Goal: Task Accomplishment & Management: Complete application form

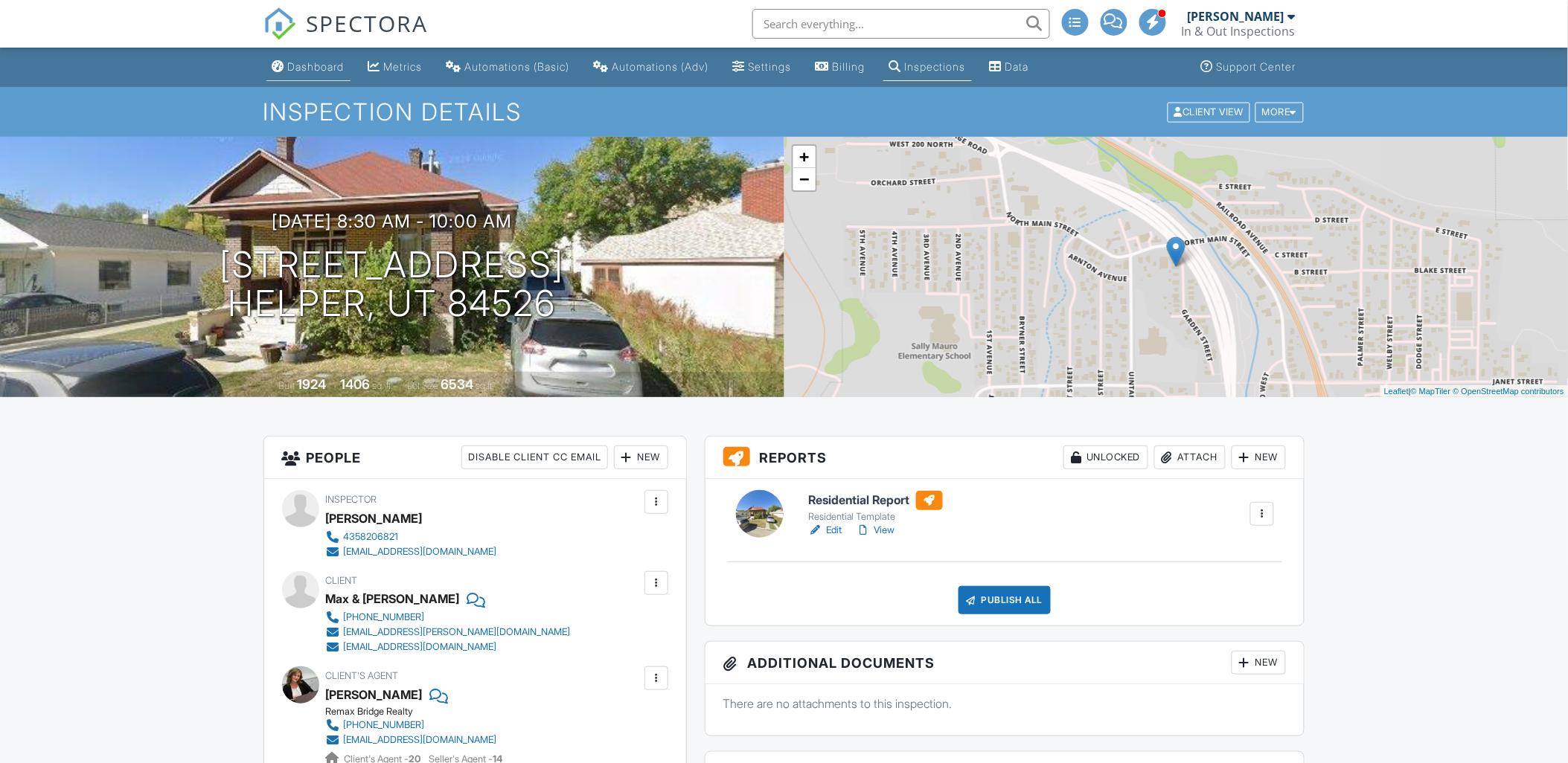
click at [308, 65] on div "Dashboard" at bounding box center [316, 66] width 57 height 13
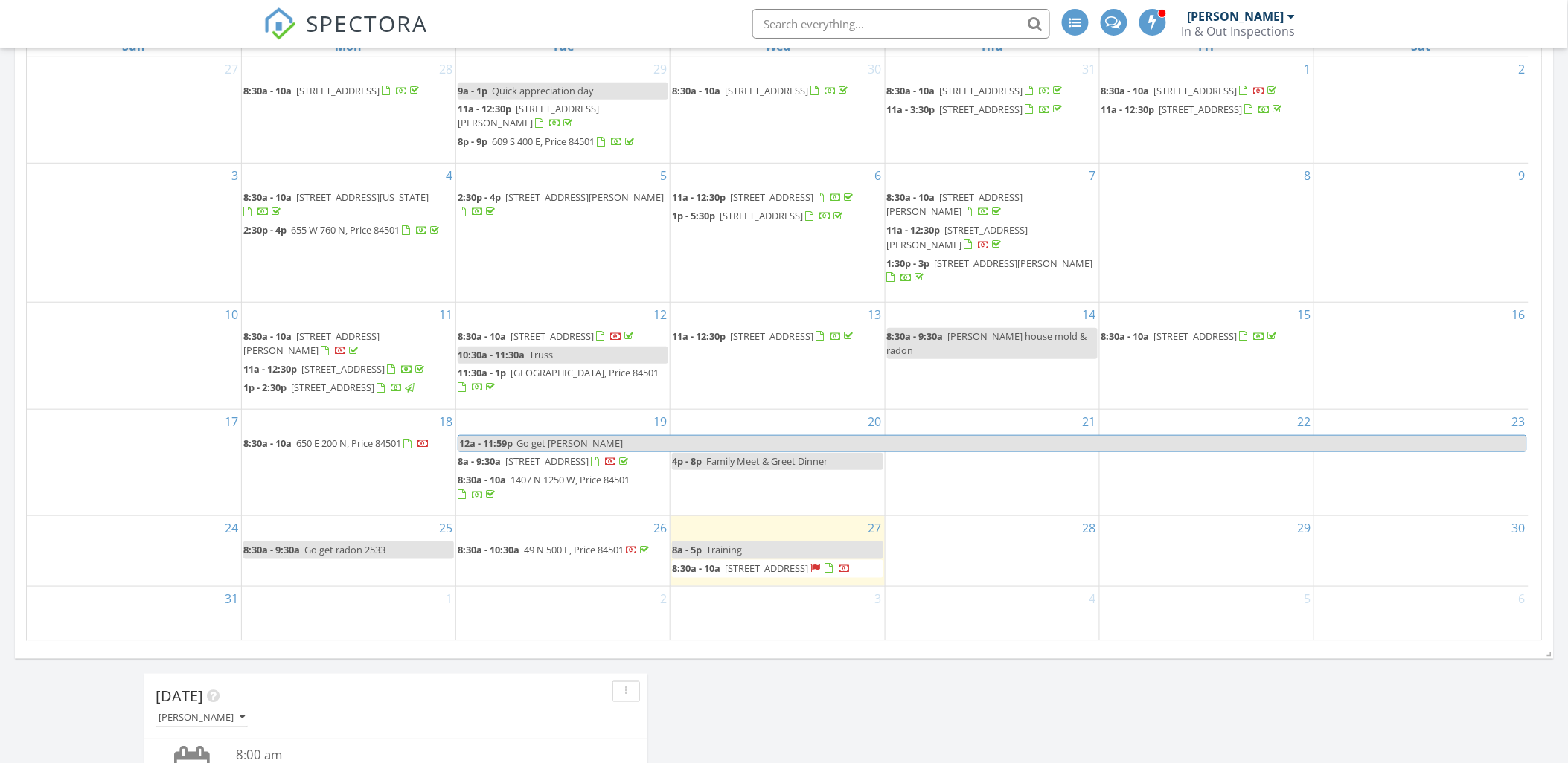
scroll to position [330, 0]
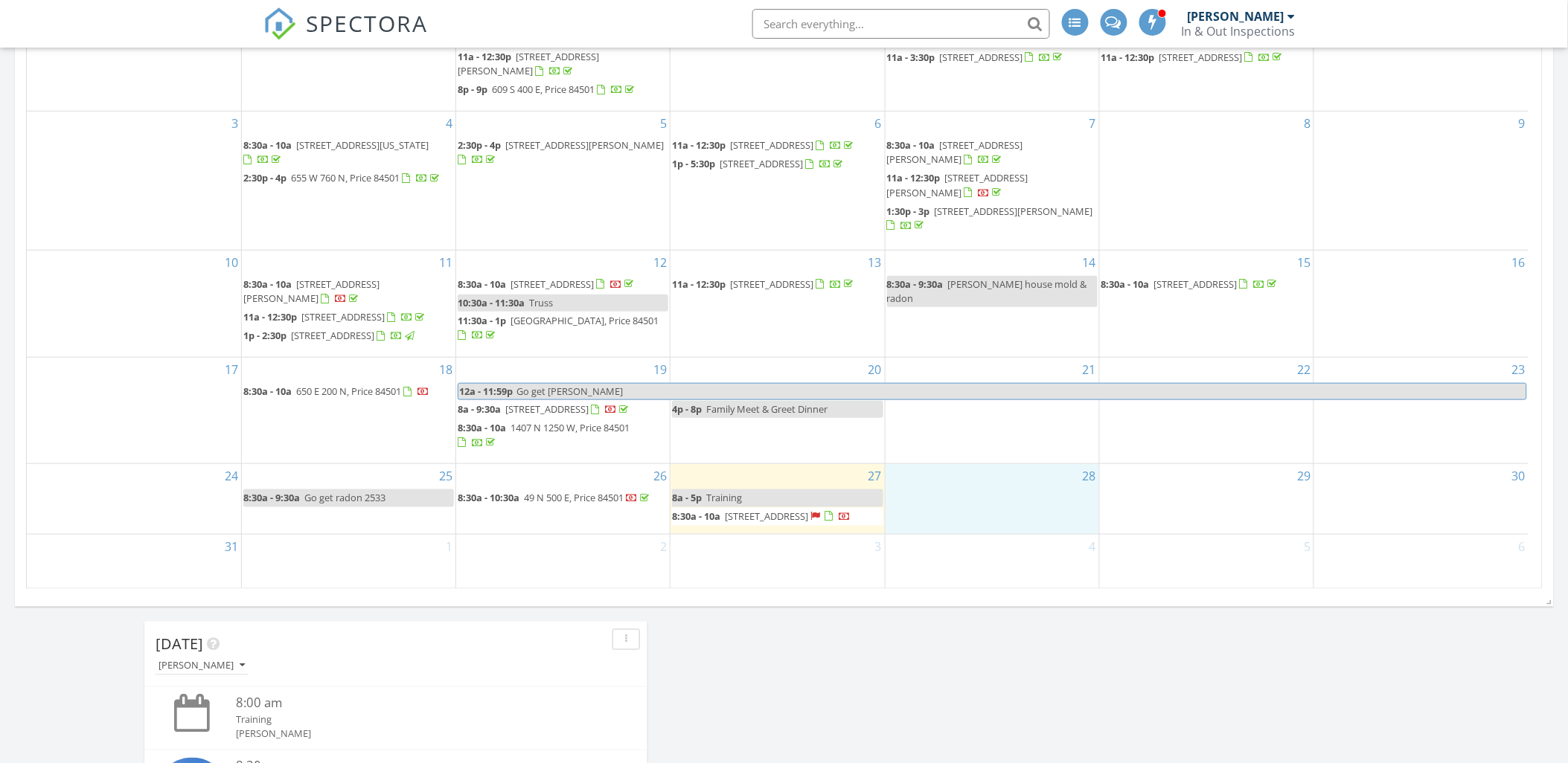
click at [967, 501] on div "28" at bounding box center [992, 499] width 213 height 69
click at [985, 430] on link "Inspection" at bounding box center [990, 439] width 77 height 24
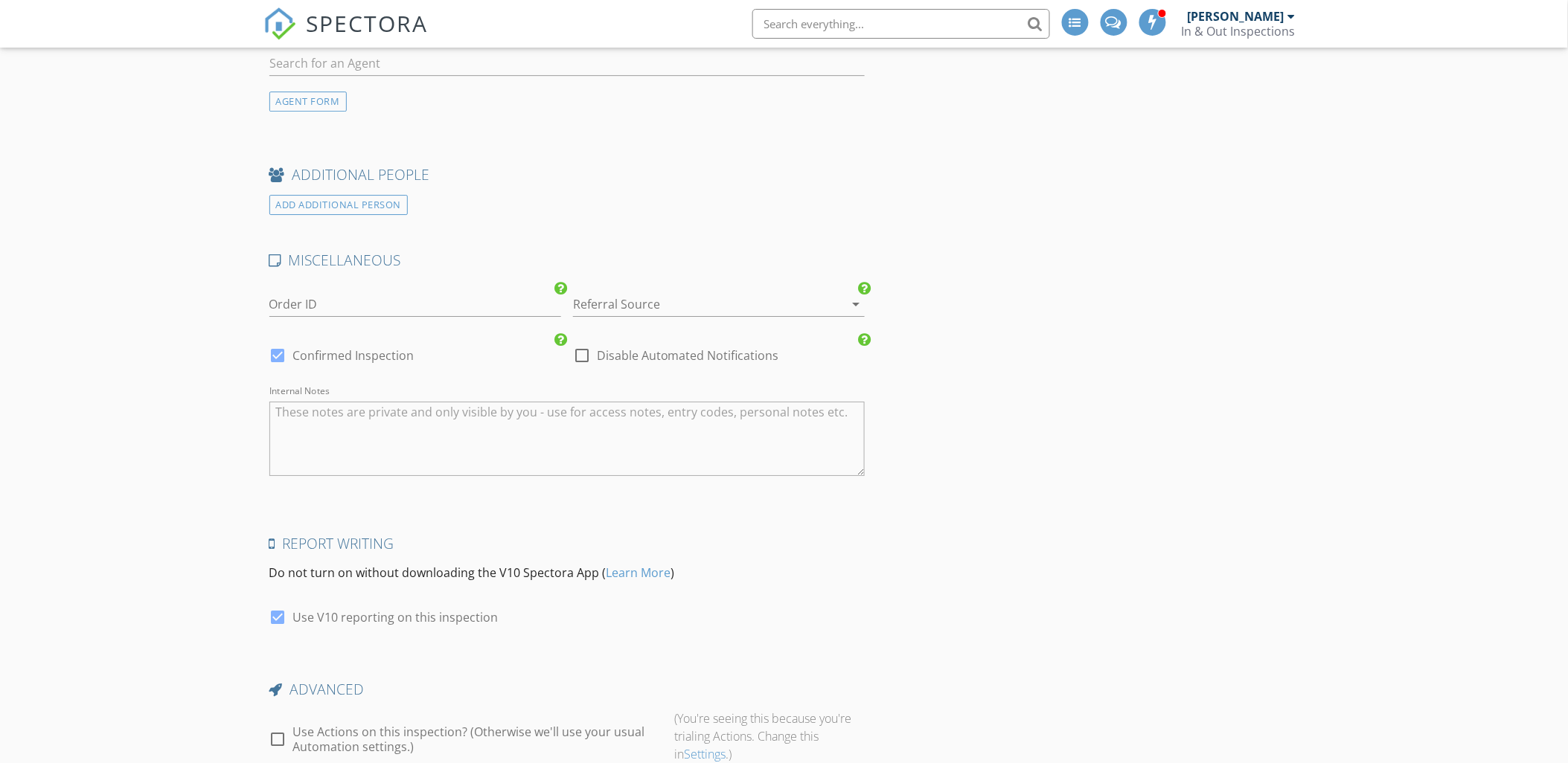
scroll to position [1783, 0]
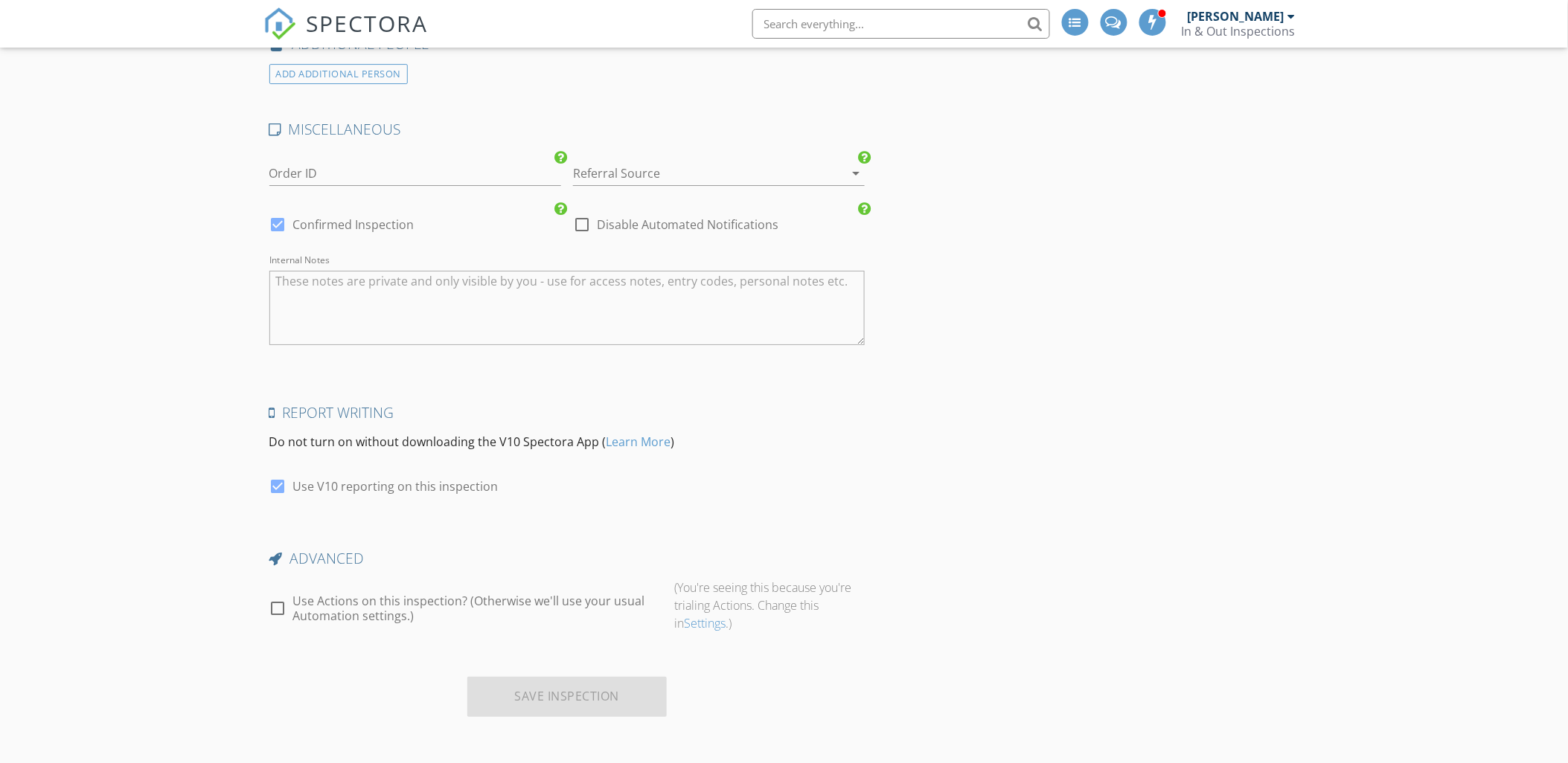
click at [280, 610] on div at bounding box center [278, 608] width 25 height 25
checkbox input "true"
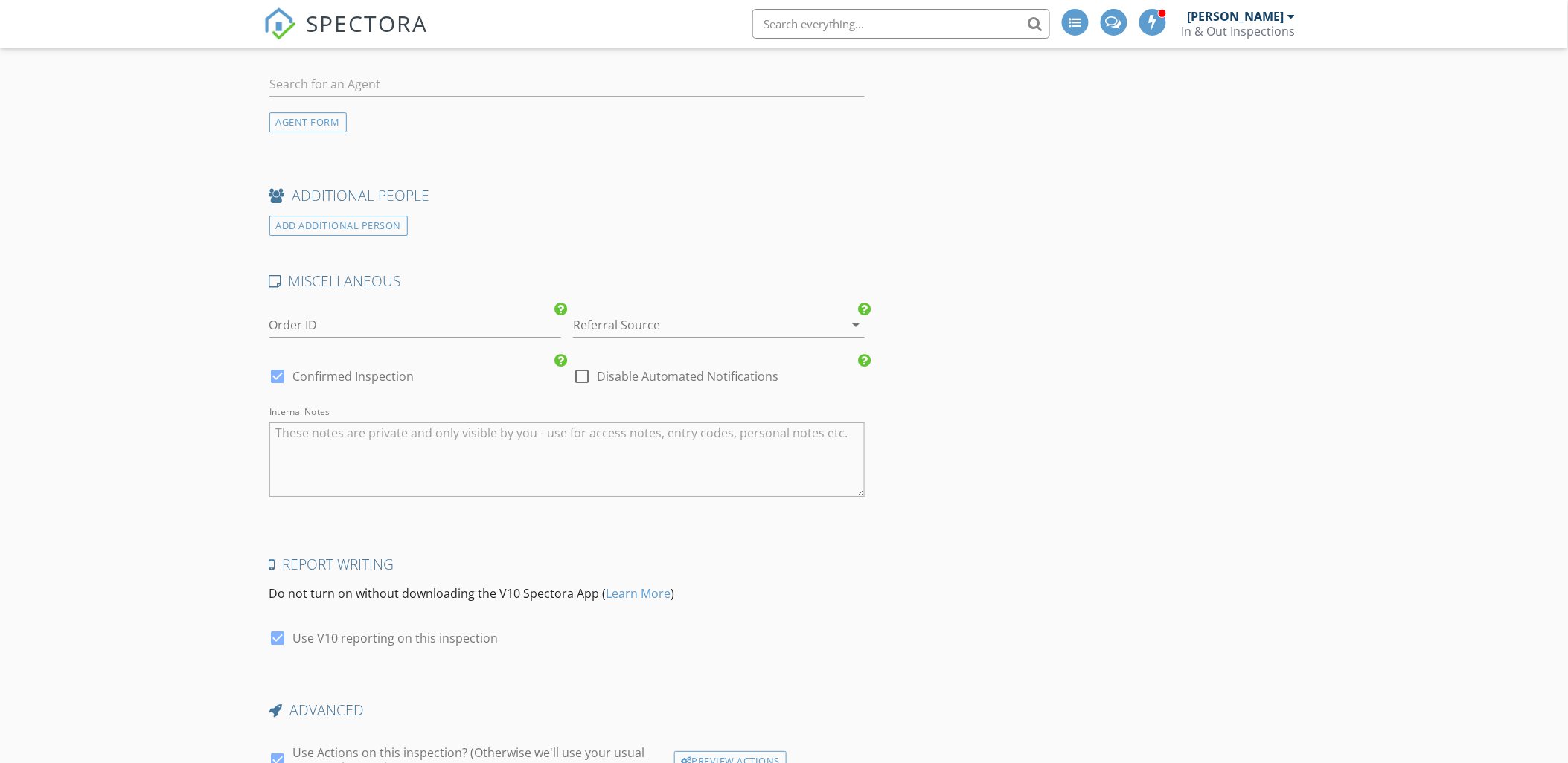
scroll to position [1370, 0]
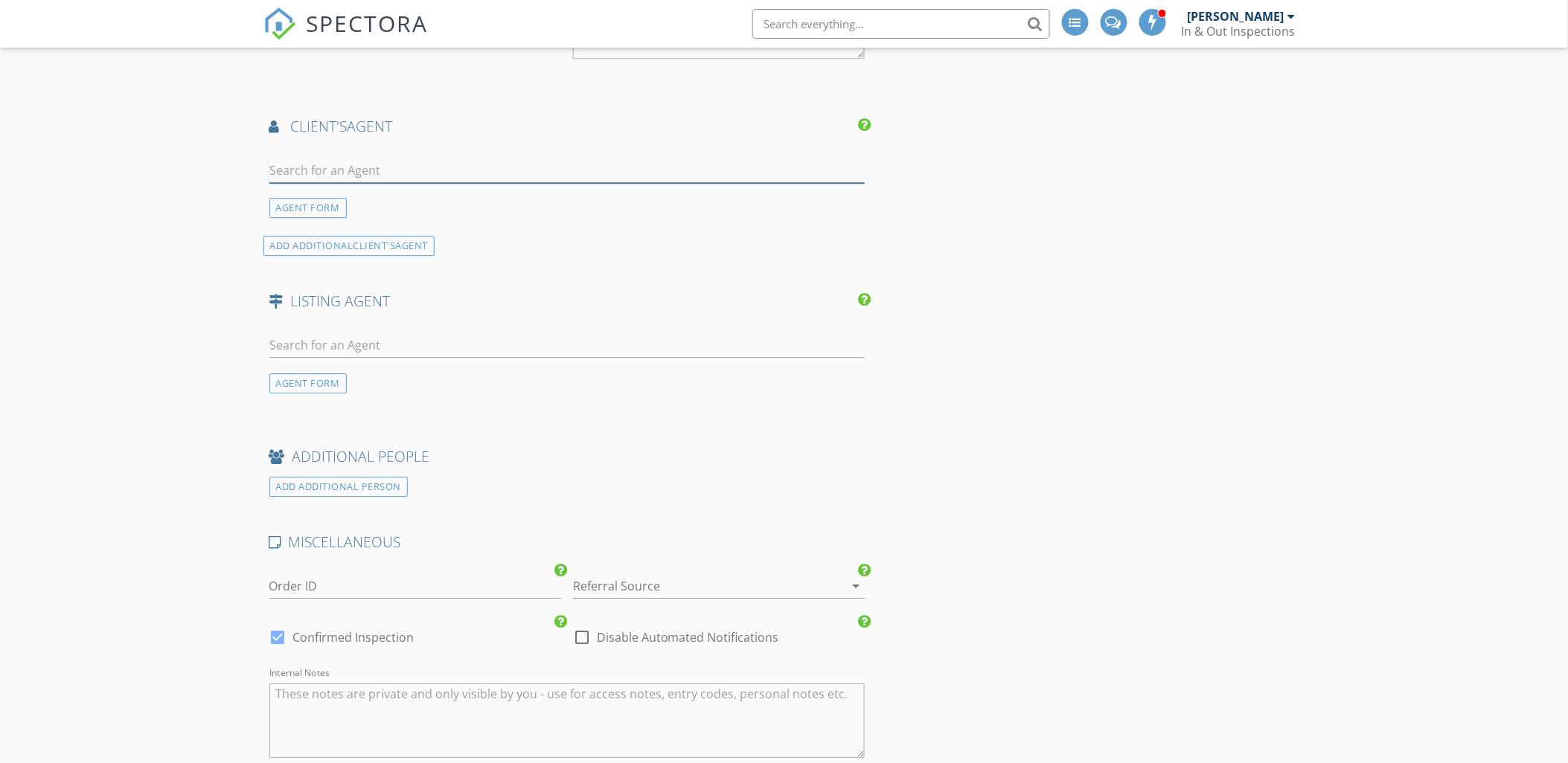
click at [360, 166] on input "text" at bounding box center [567, 170] width 596 height 25
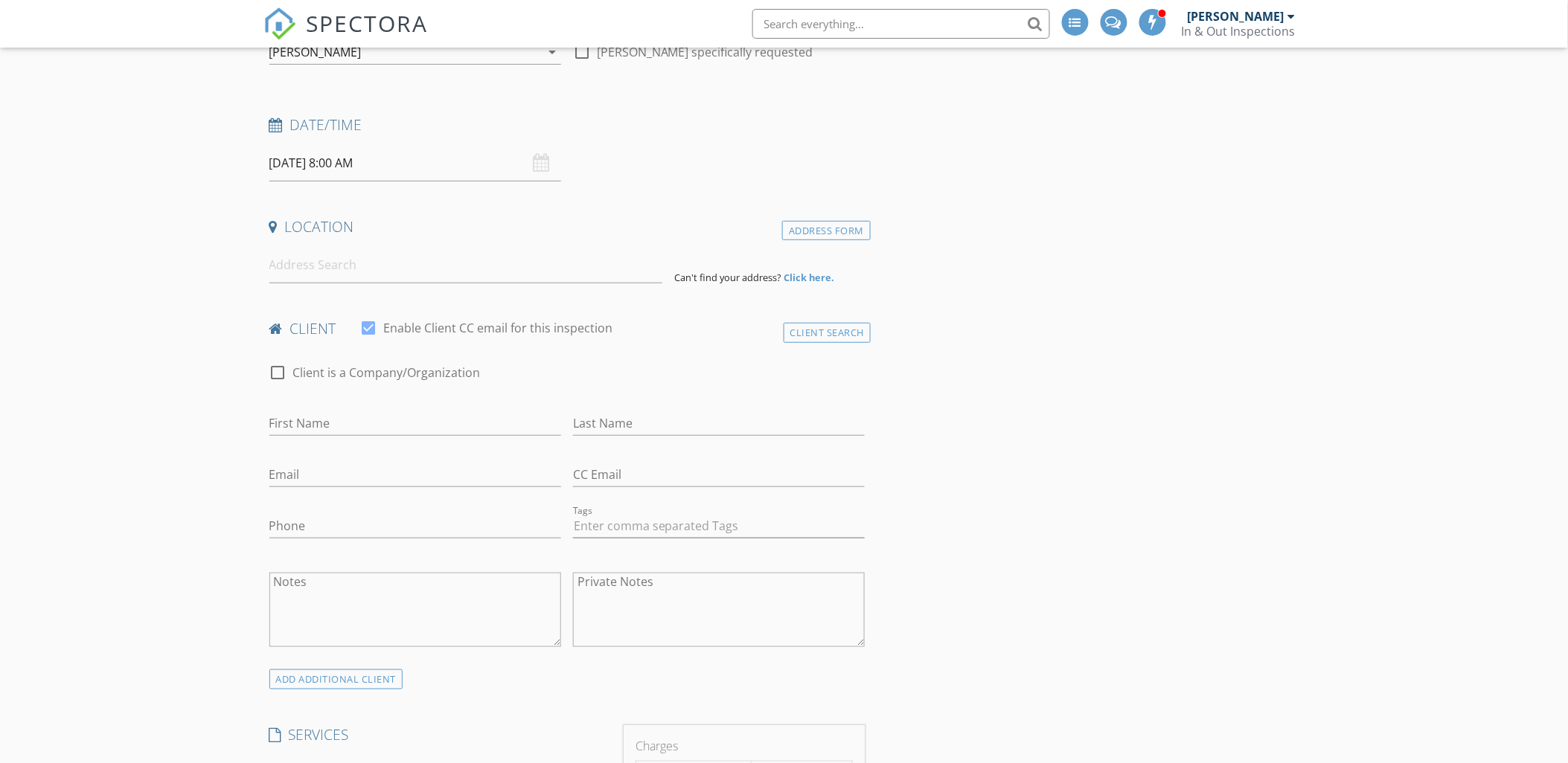
scroll to position [0, 0]
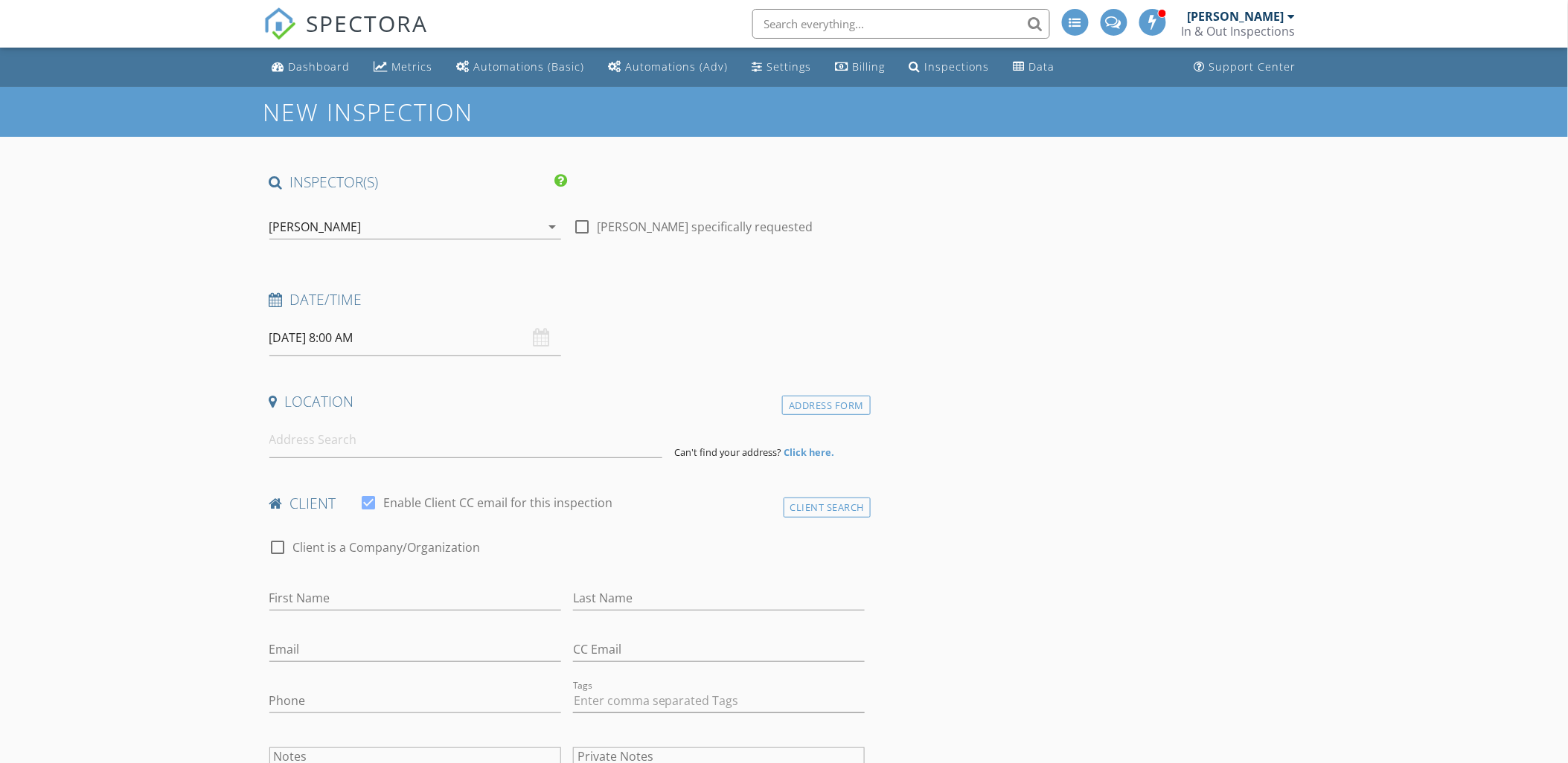
type input "mera"
click at [543, 344] on div "08/28/2025 8:00 AM" at bounding box center [415, 338] width 292 height 36
click at [514, 337] on input "08/28/2025 8:00 AM" at bounding box center [415, 338] width 292 height 36
click at [543, 343] on div "08/28/2025 8:00 AM" at bounding box center [415, 338] width 292 height 36
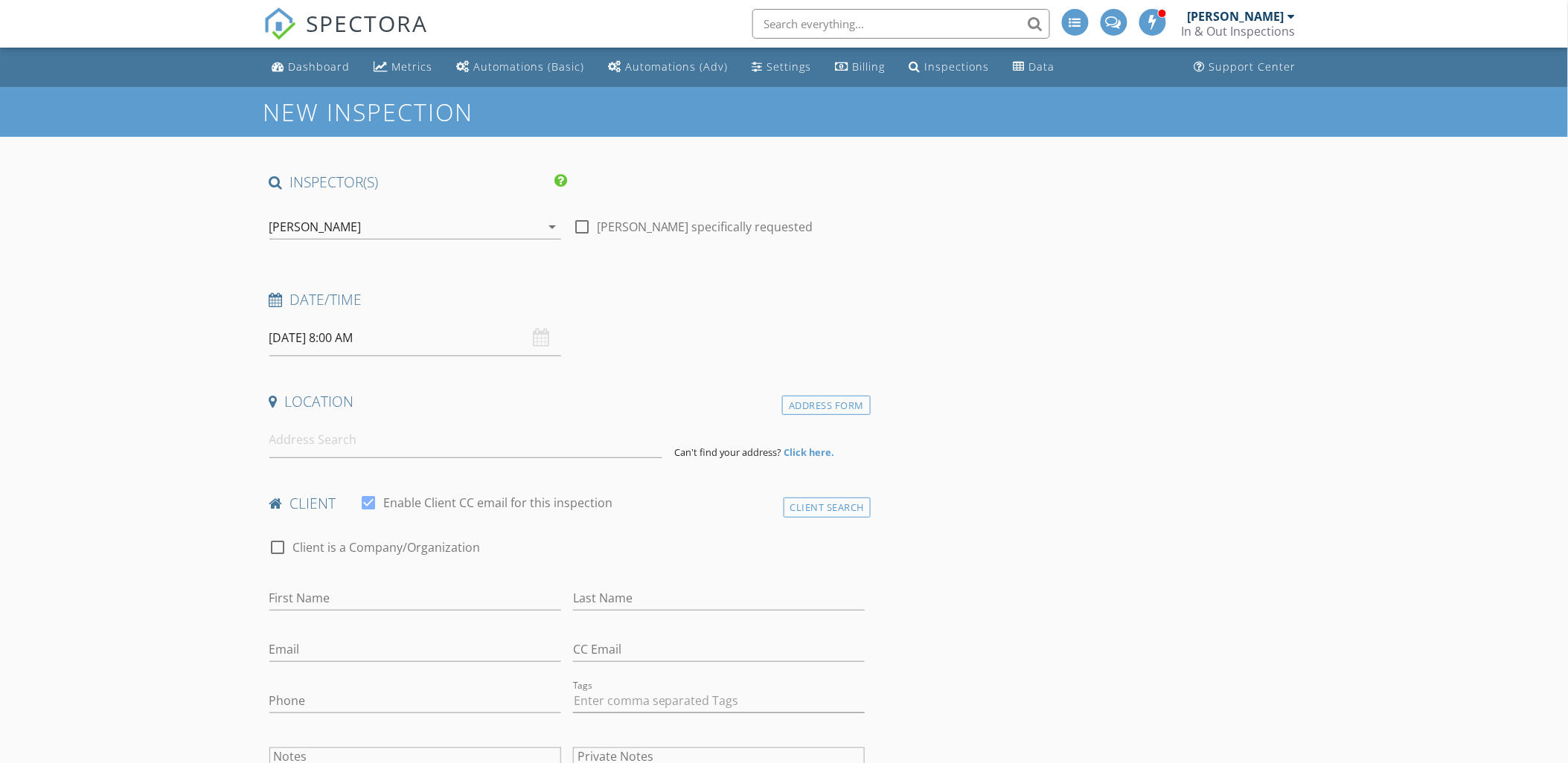
click at [520, 343] on input "08/28/2025 8:00 AM" at bounding box center [415, 338] width 292 height 36
type input "05"
type input "08/28/2025 8:05 AM"
click at [448, 582] on span at bounding box center [452, 585] width 10 height 15
type input "10"
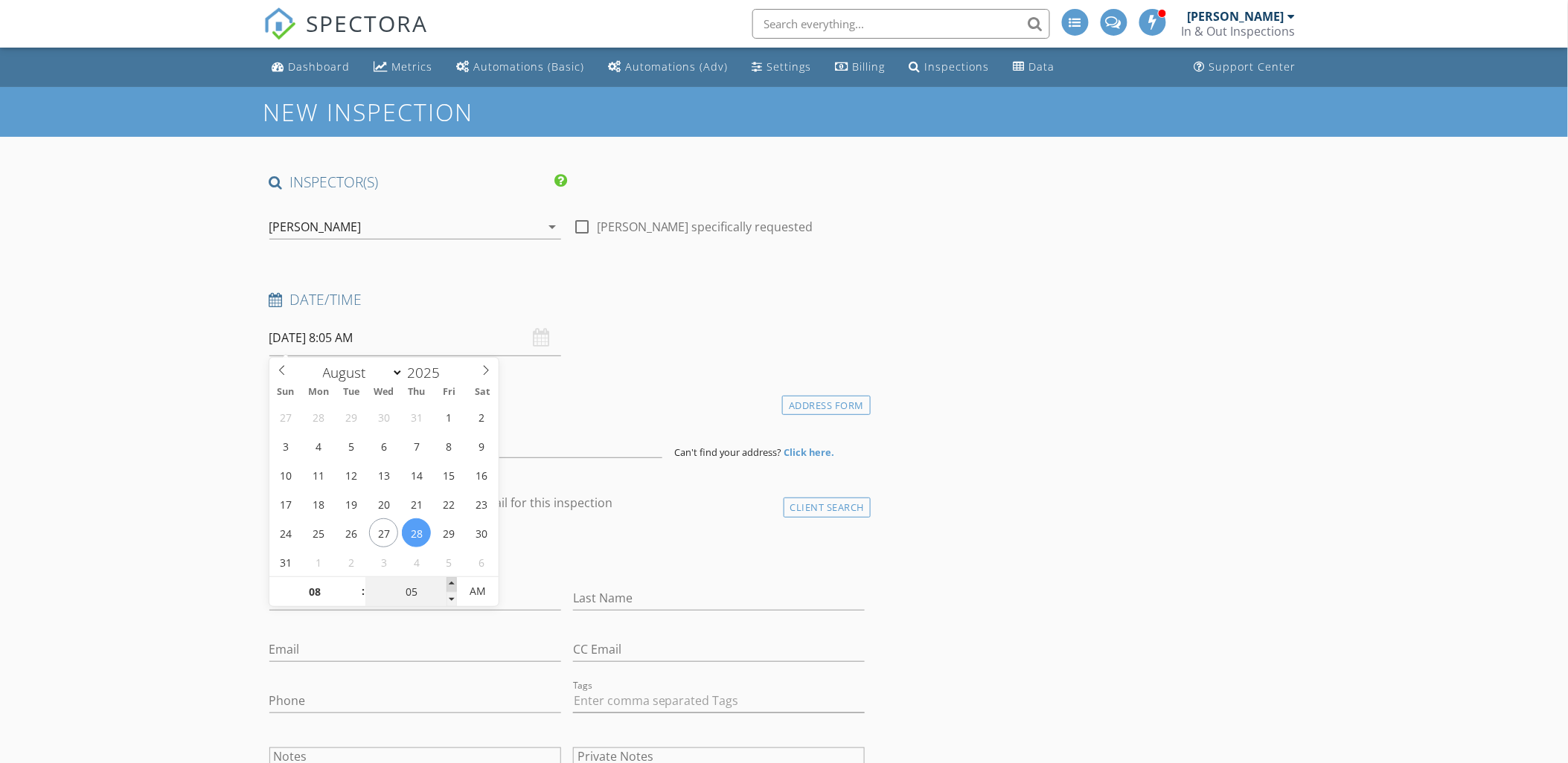
type input "08/28/2025 8:10 AM"
click at [448, 582] on span at bounding box center [452, 585] width 10 height 15
type input "15"
type input "08/28/2025 8:15 AM"
click at [447, 582] on span at bounding box center [452, 585] width 10 height 15
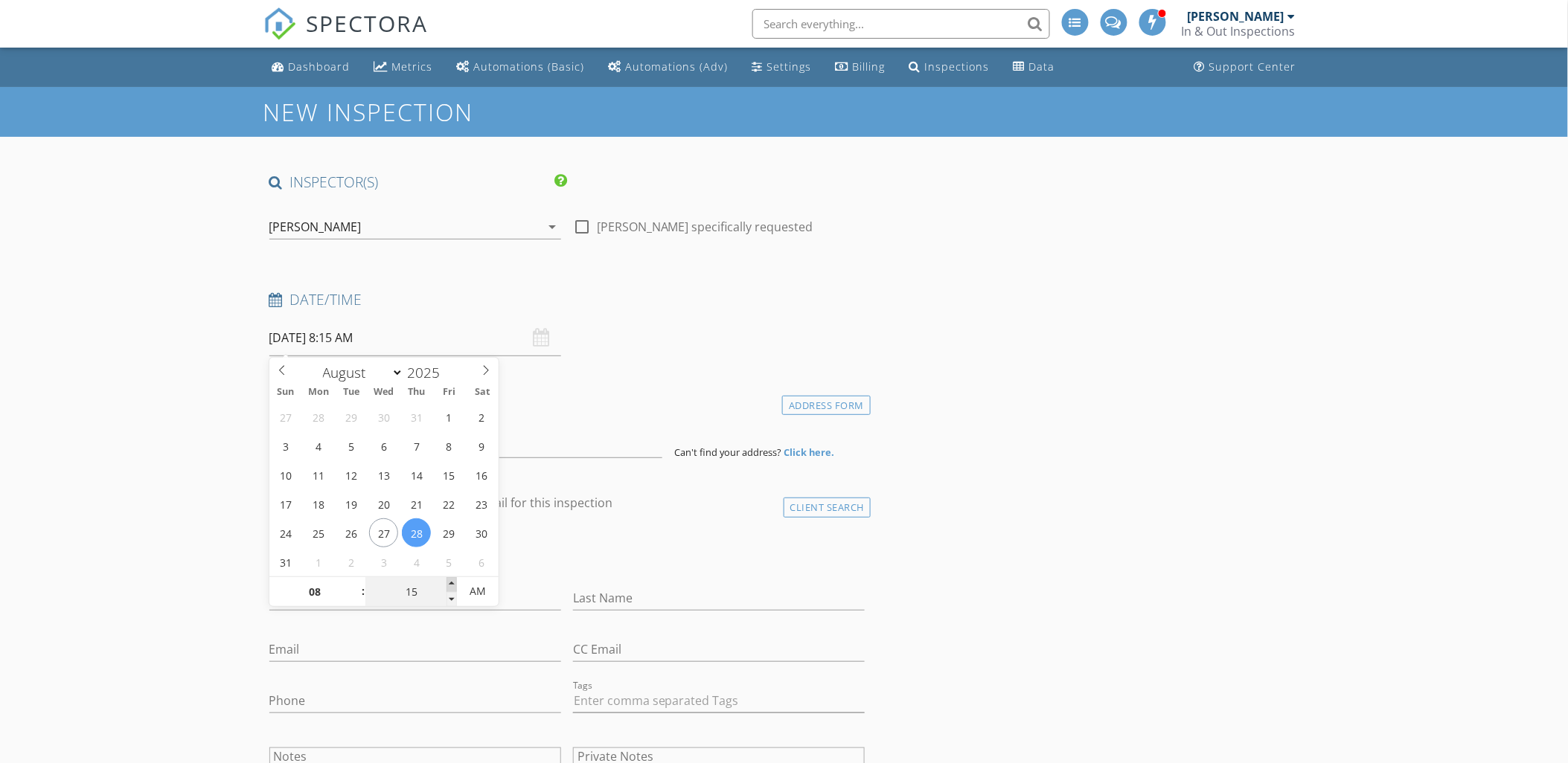
type input "20"
type input "08/28/2025 8:20 AM"
click at [447, 582] on span at bounding box center [452, 585] width 10 height 15
type input "25"
type input "08/28/2025 8:25 AM"
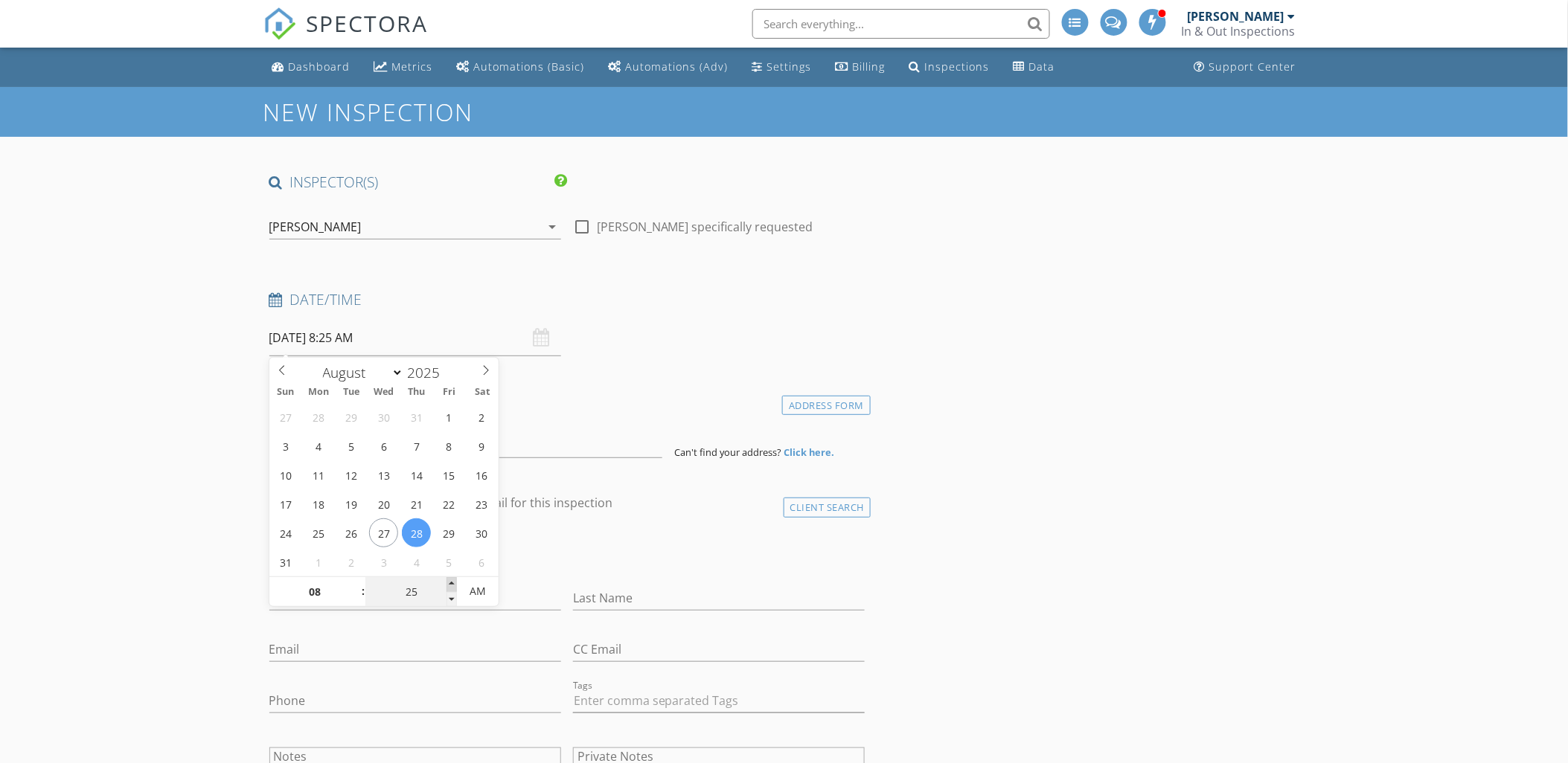
click at [447, 582] on span at bounding box center [452, 585] width 10 height 15
type input "30"
type input "08/28/2025 8:30 AM"
click at [447, 582] on span at bounding box center [452, 585] width 10 height 15
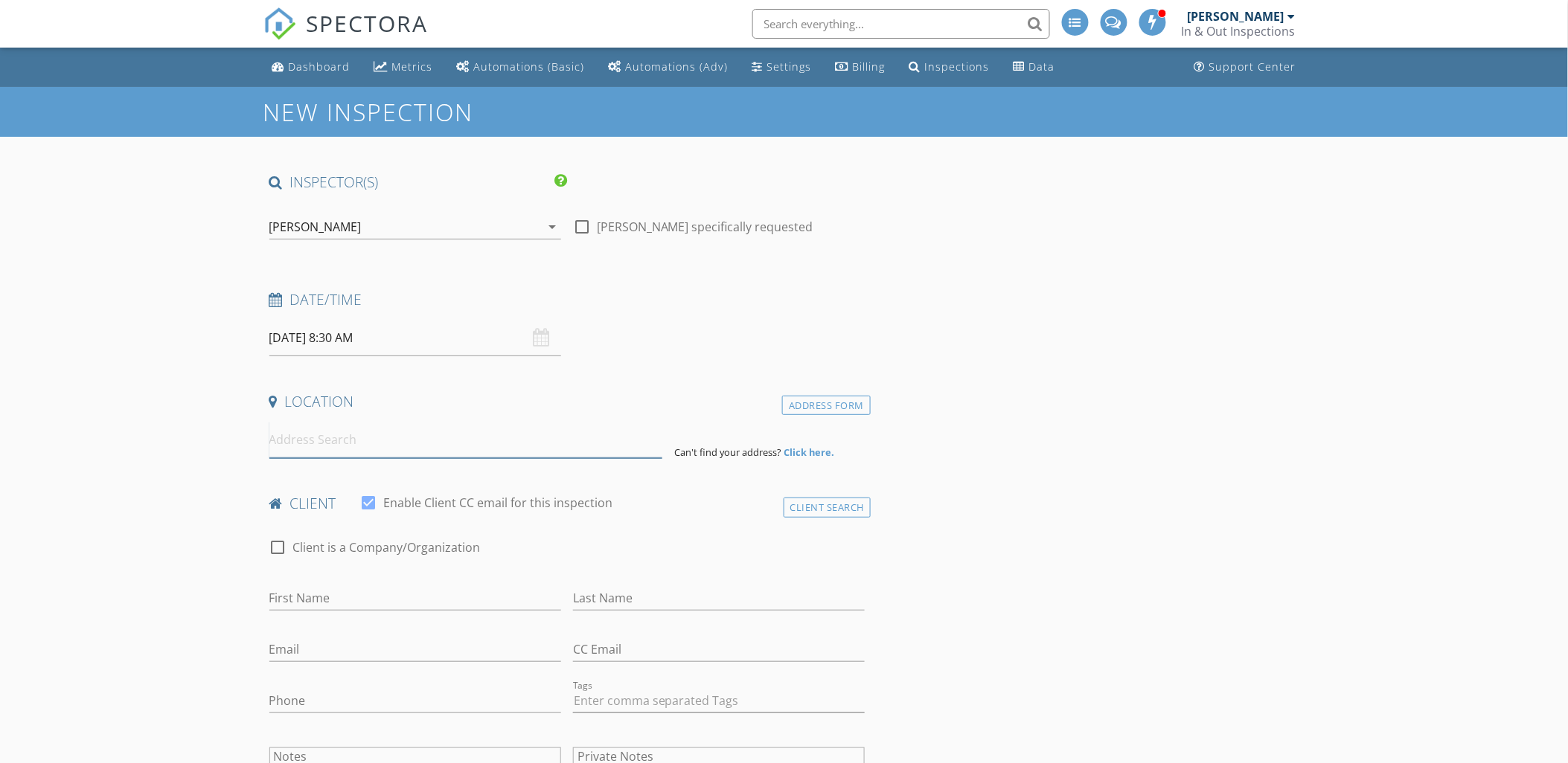
click at [317, 436] on input at bounding box center [465, 440] width 393 height 36
drag, startPoint x: 850, startPoint y: 450, endPoint x: 663, endPoint y: 455, distance: 187.1
click at [663, 455] on div "Can't find your address? Click here." at bounding box center [567, 440] width 608 height 36
drag, startPoint x: 663, startPoint y: 455, endPoint x: 1054, endPoint y: 500, distance: 393.6
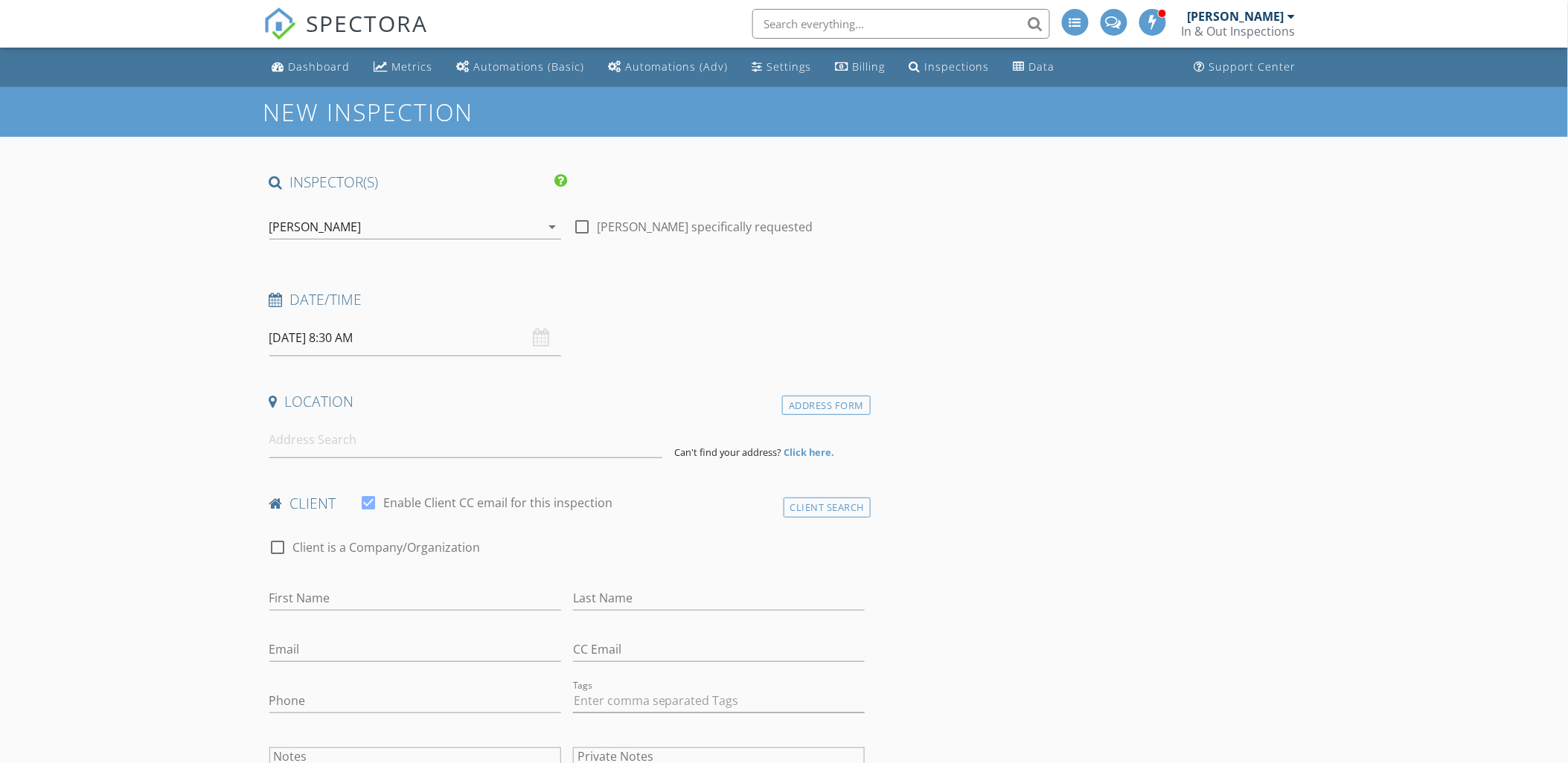
drag, startPoint x: 665, startPoint y: 458, endPoint x: 360, endPoint y: 458, distance: 305.0
drag, startPoint x: 360, startPoint y: 458, endPoint x: 304, endPoint y: 449, distance: 56.7
click at [305, 447] on input at bounding box center [465, 440] width 393 height 36
click at [304, 451] on input at bounding box center [465, 440] width 393 height 36
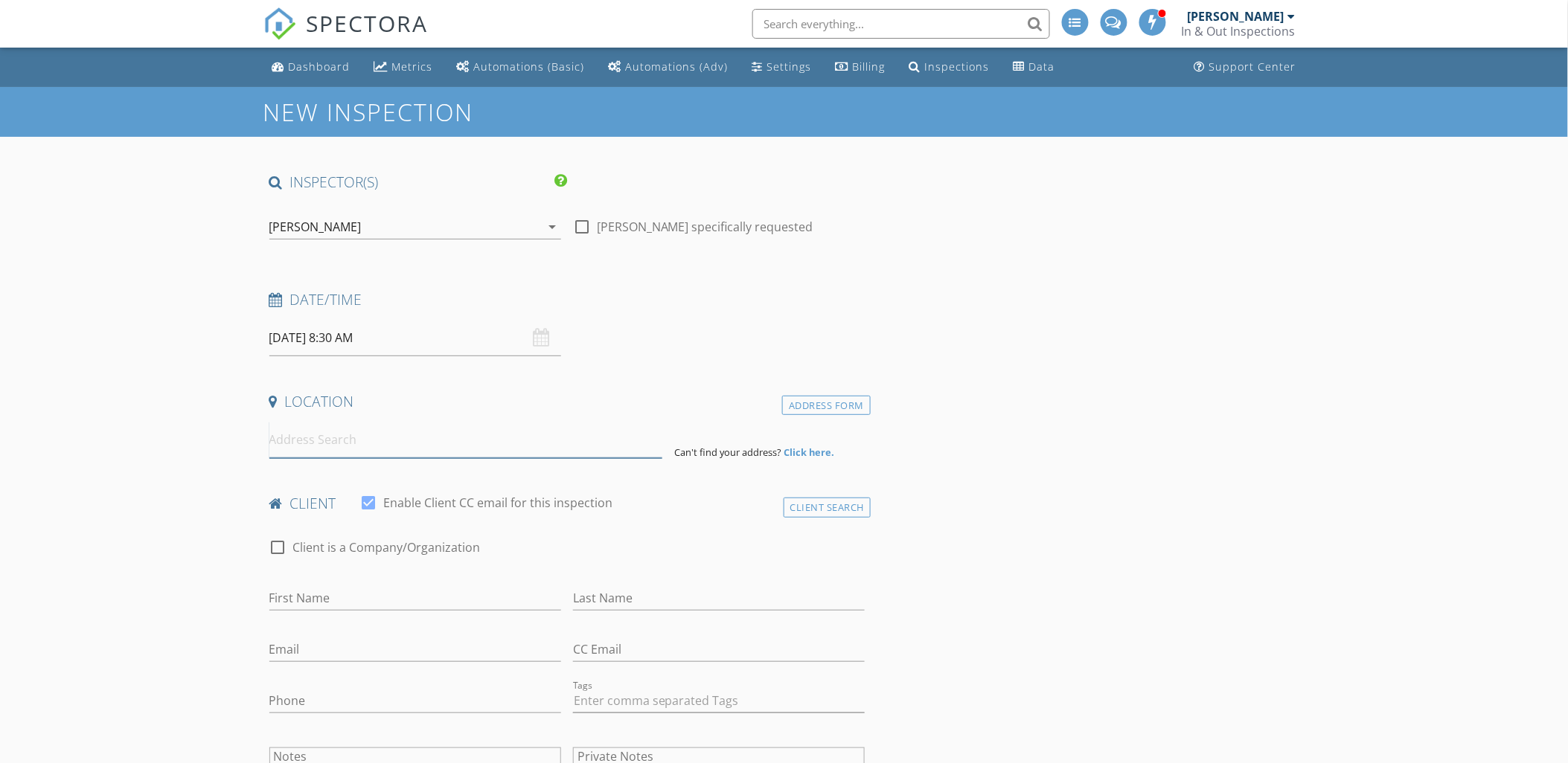
click at [280, 442] on input at bounding box center [465, 440] width 393 height 36
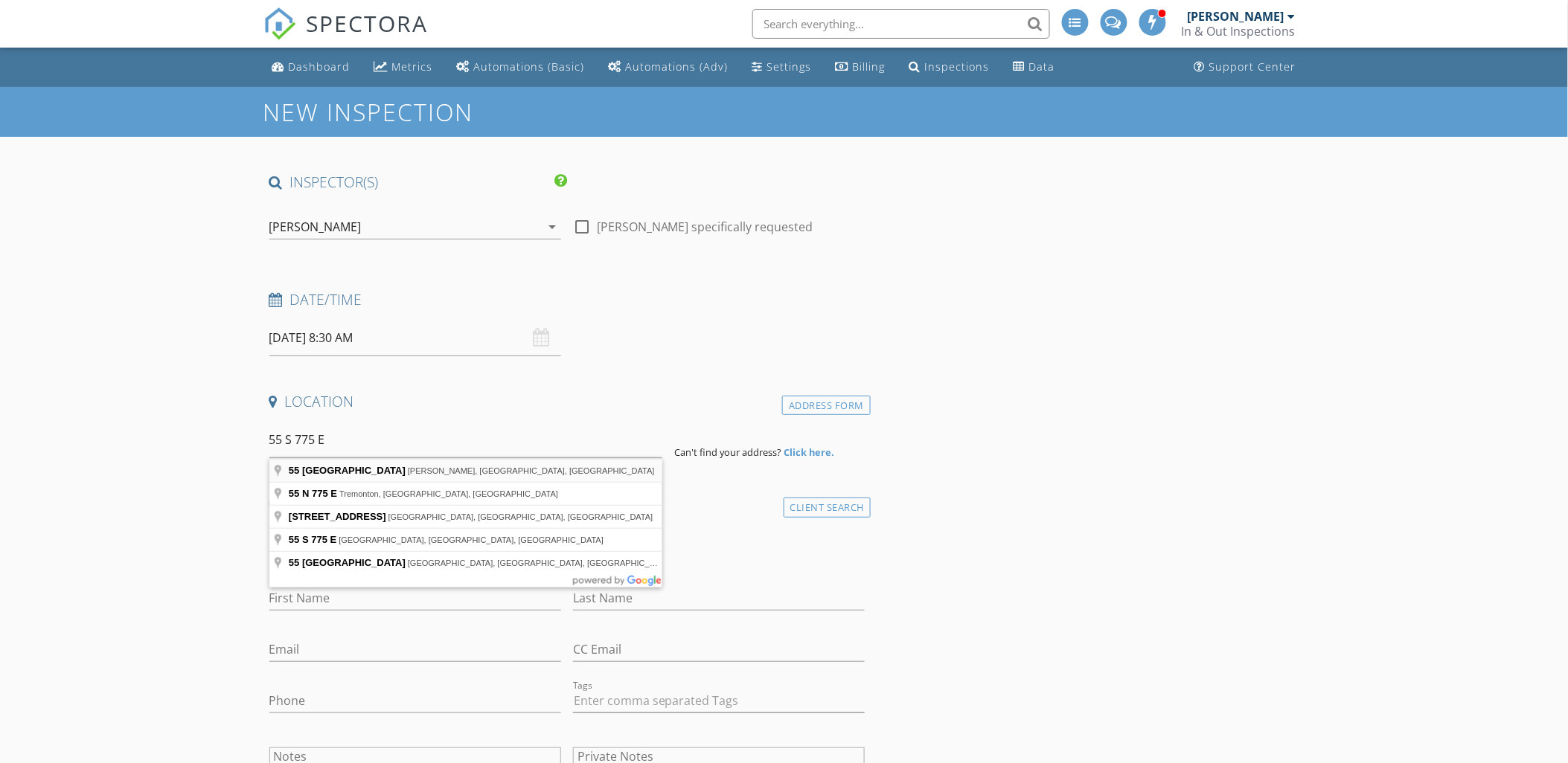
type input "55 South 775th East, Ferron, UT, USA"
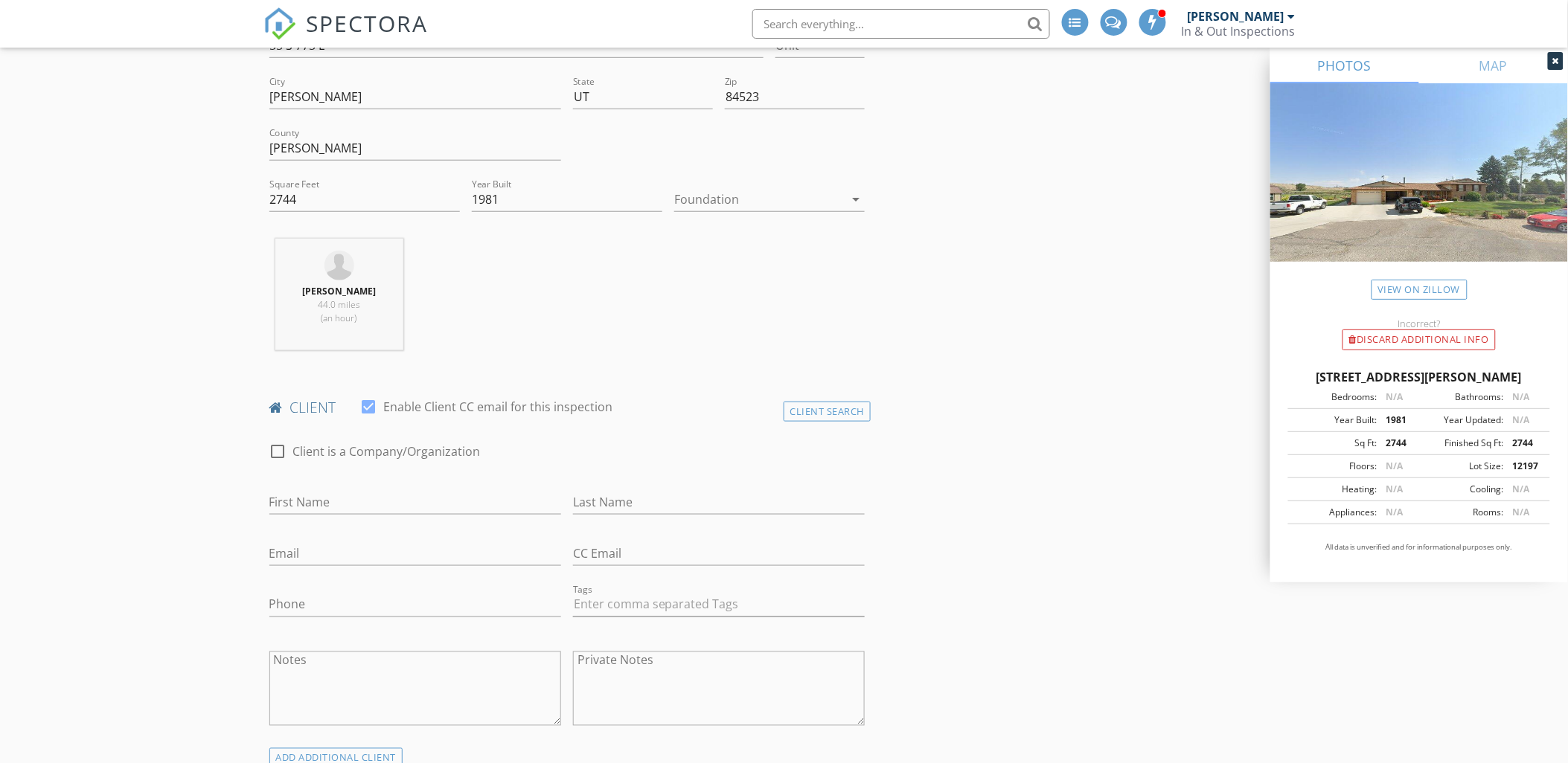
scroll to position [413, 0]
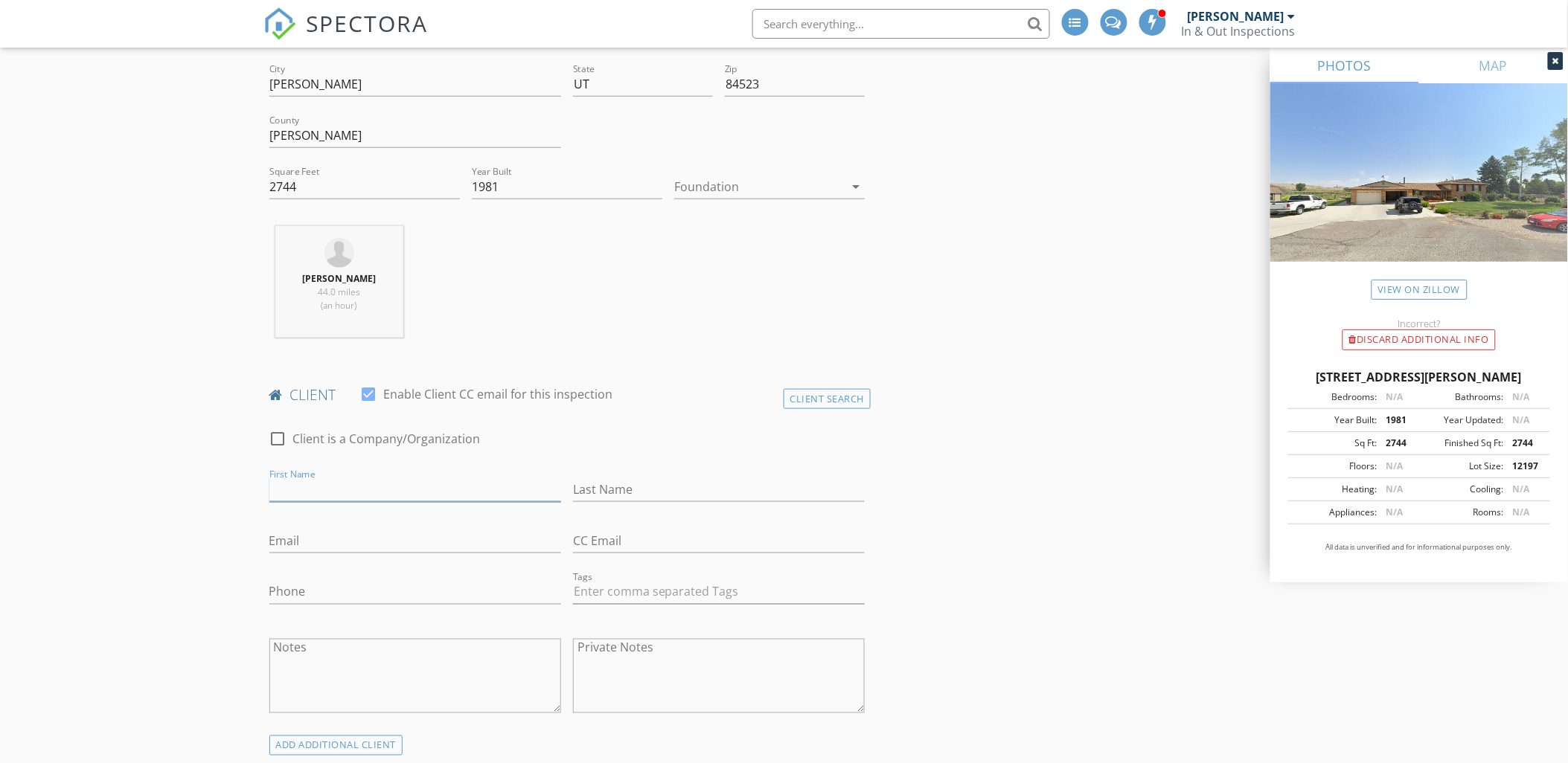
click at [301, 482] on input "First Name" at bounding box center [415, 489] width 292 height 25
type input "Will"
type input "Robertson"
click at [312, 545] on input "Email" at bounding box center [415, 541] width 292 height 25
type input "will-robertson@live.com"
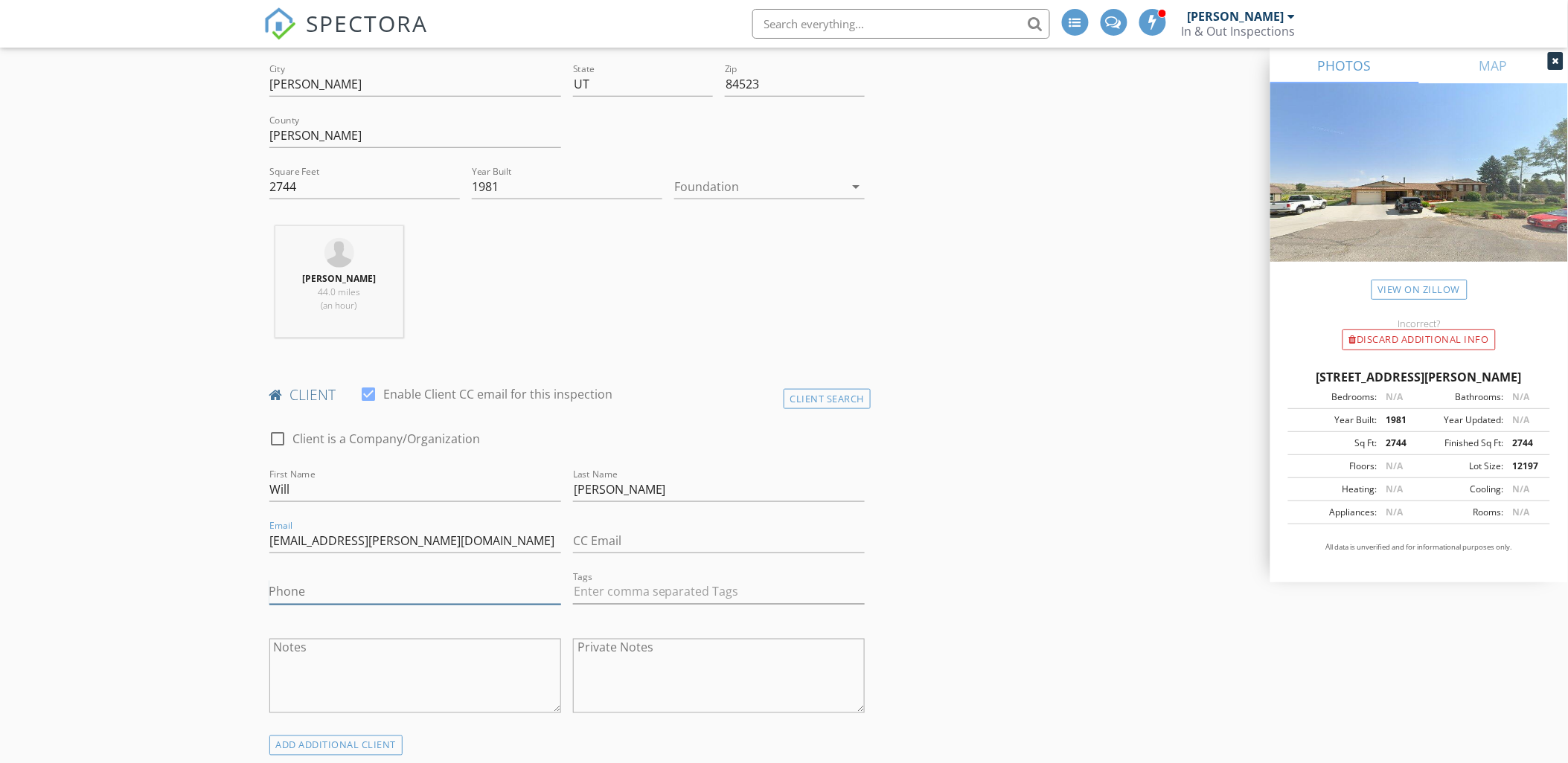
click at [302, 592] on input "Phone" at bounding box center [415, 592] width 292 height 25
type input "801-230-5280"
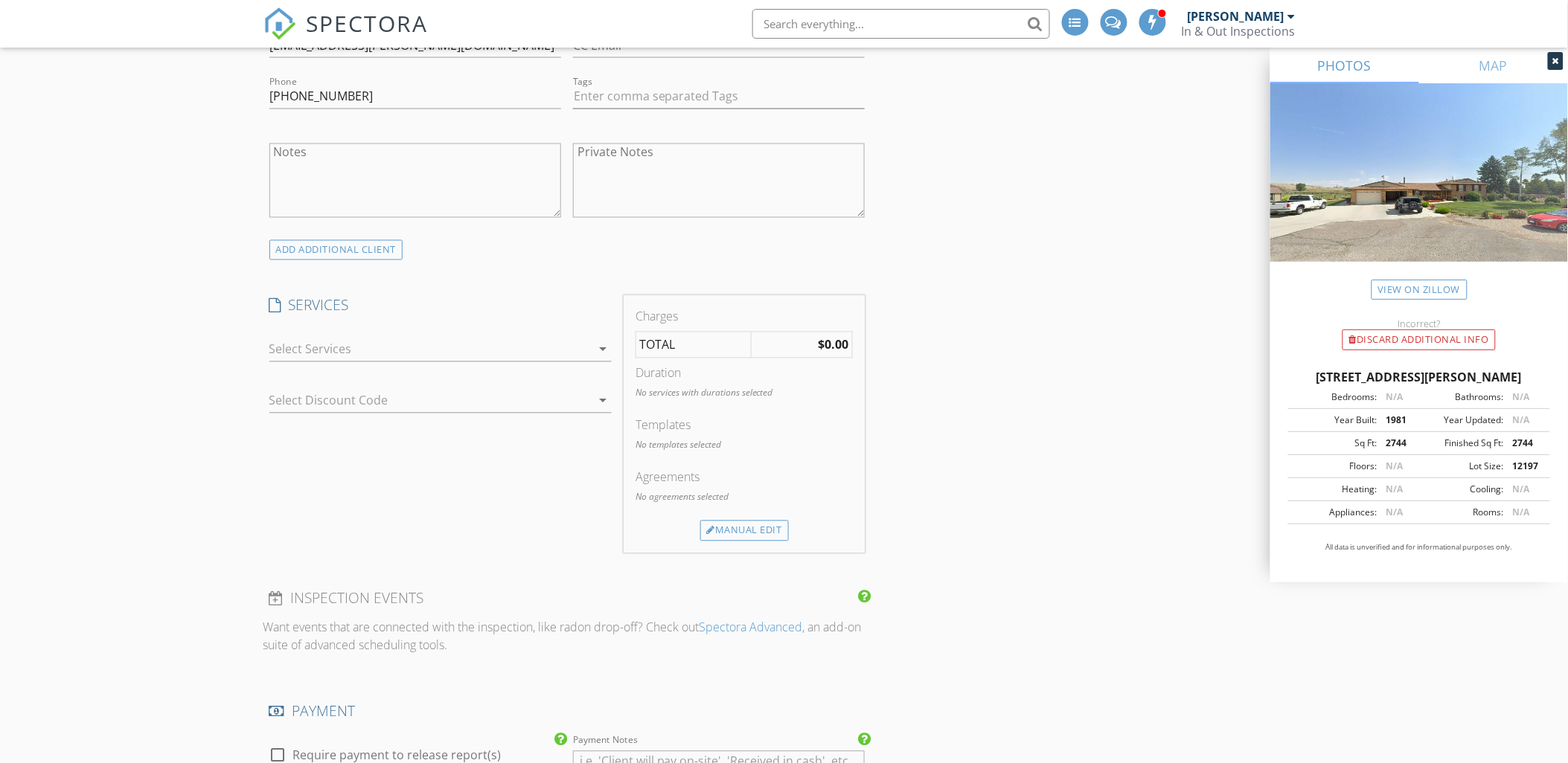
scroll to position [908, 0]
click at [605, 349] on icon "arrow_drop_down" at bounding box center [602, 349] width 18 height 18
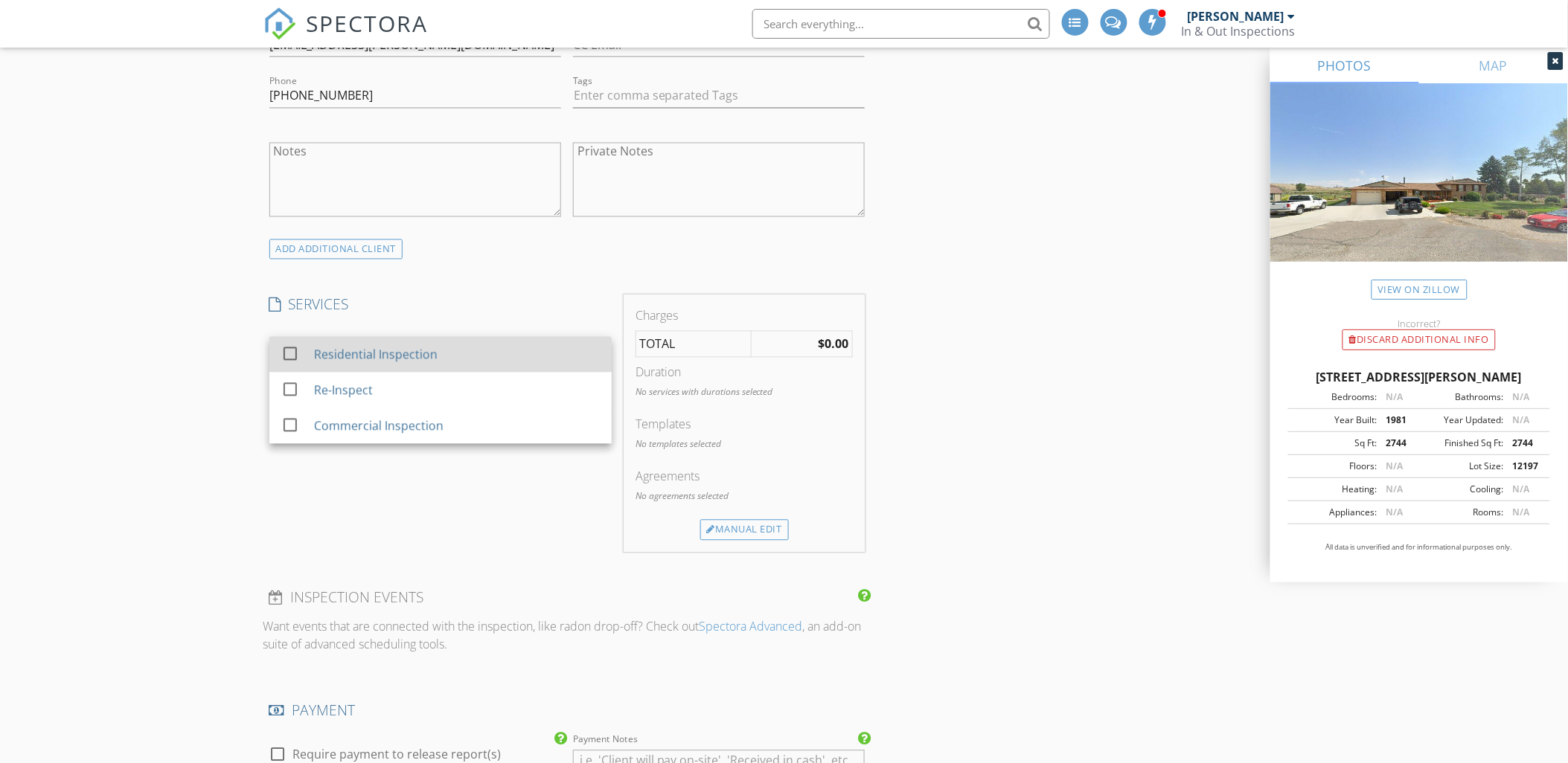
click at [290, 354] on div at bounding box center [290, 354] width 25 height 25
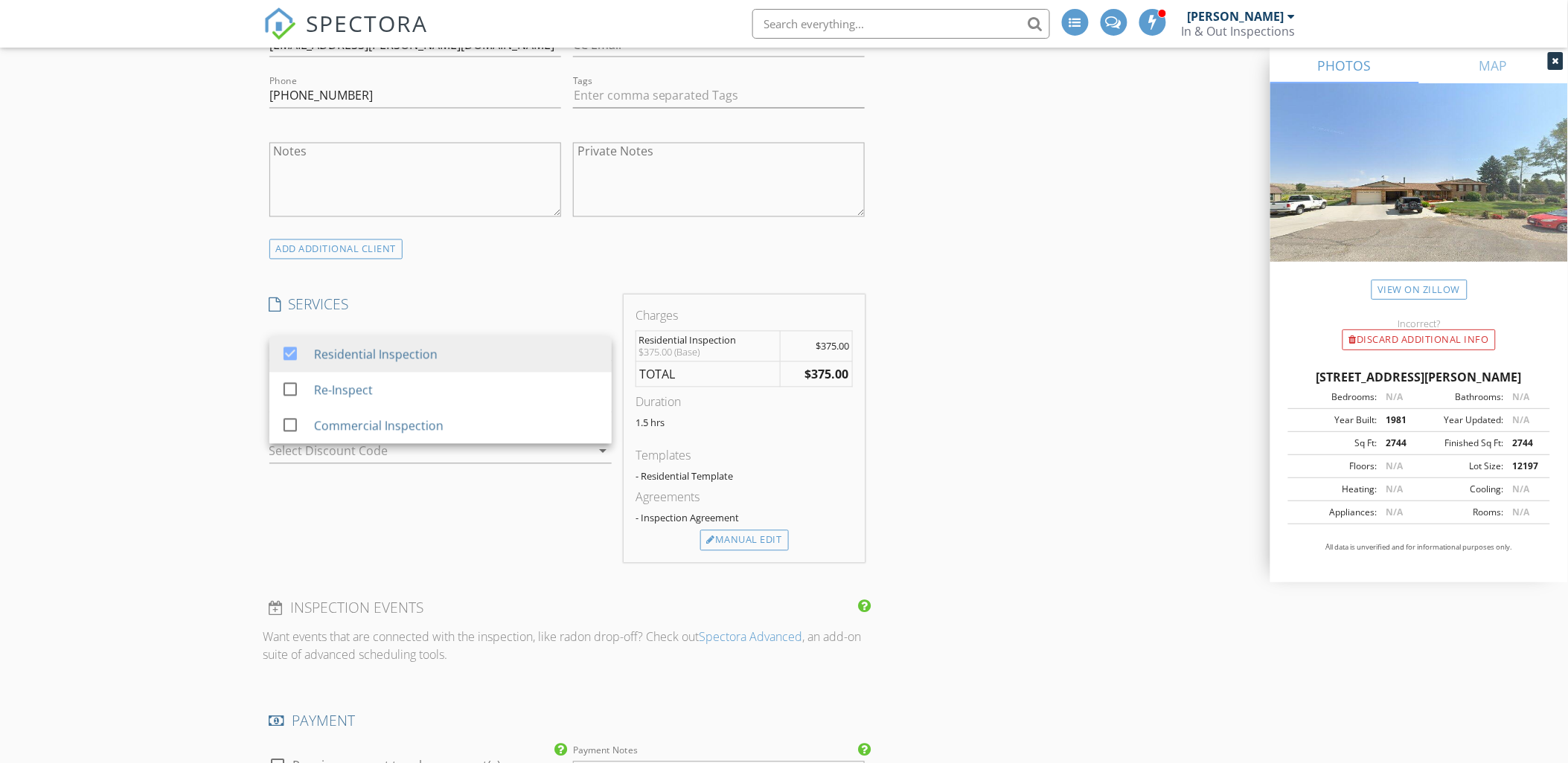
click at [992, 368] on div "INSPECTOR(S) check_box Ryan Peterson PRIMARY Ryan Peterson arrow_drop_down chec…" at bounding box center [784, 591] width 1042 height 2654
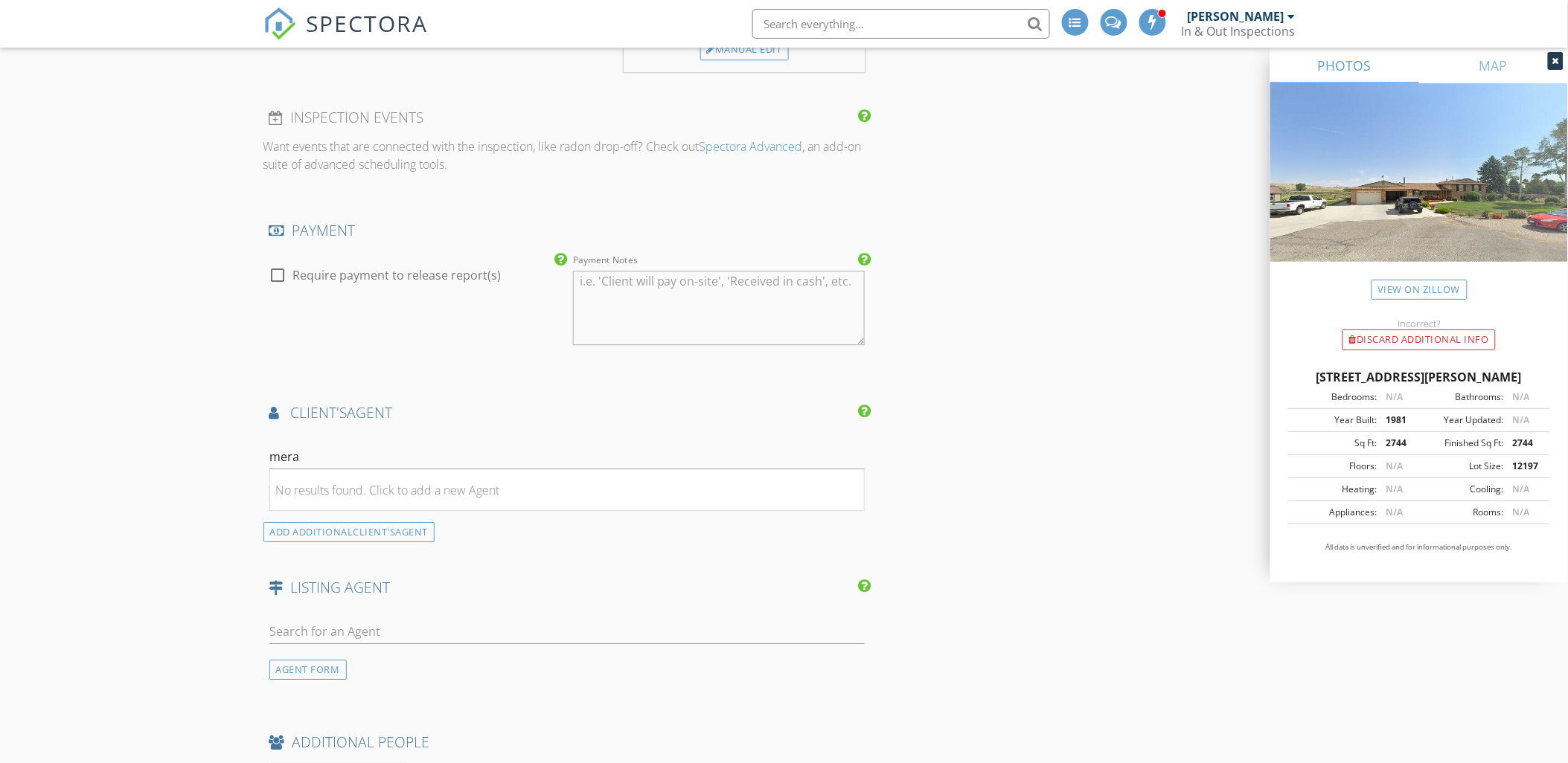
scroll to position [1404, 0]
drag, startPoint x: 327, startPoint y: 453, endPoint x: 222, endPoint y: 453, distance: 105.0
click at [223, 453] on div "New Inspection INSPECTOR(S) check_box Ryan Peterson PRIMARY Ryan Peterson arrow…" at bounding box center [784, 70] width 1568 height 2775
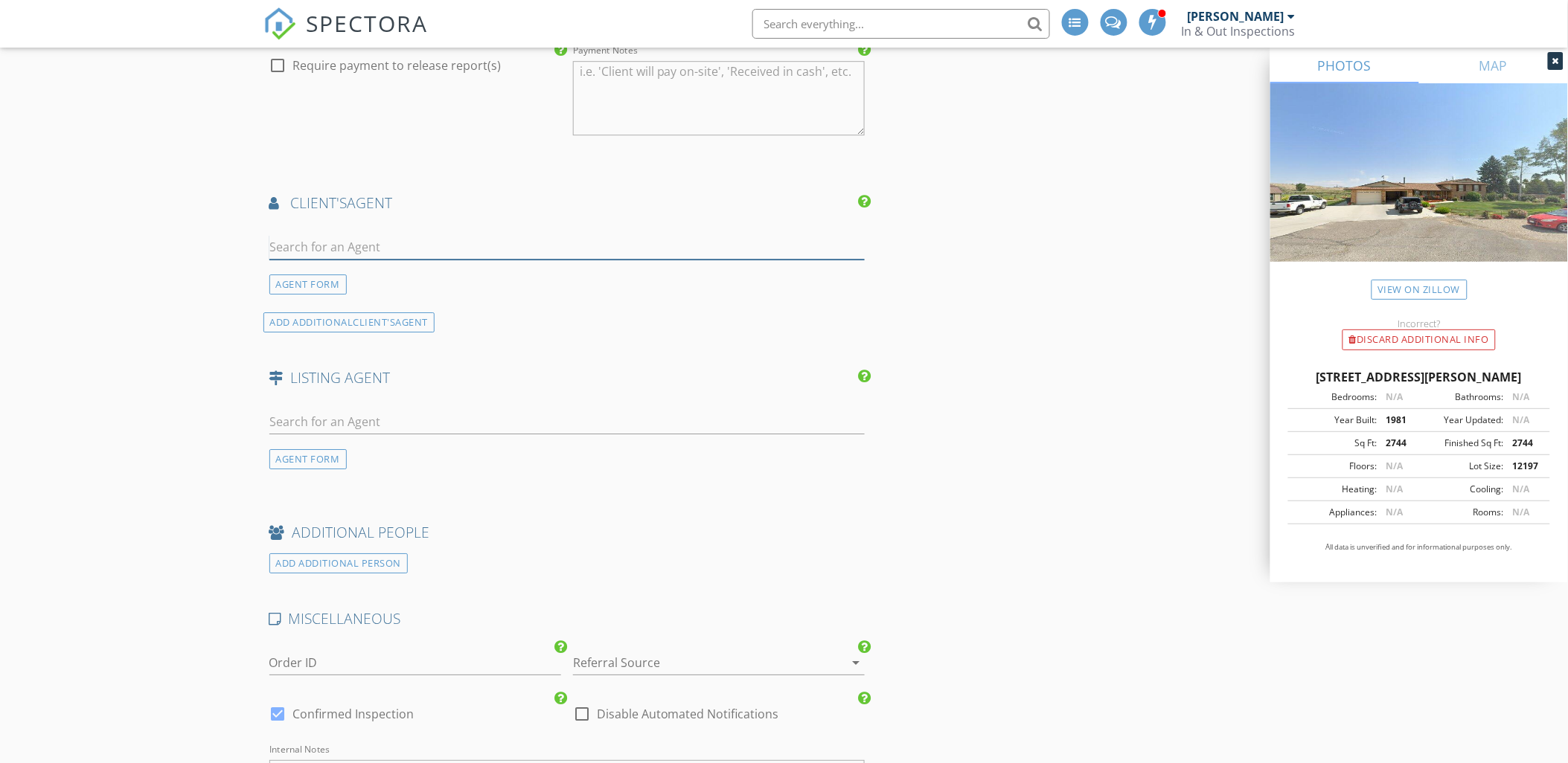
scroll to position [1570, 0]
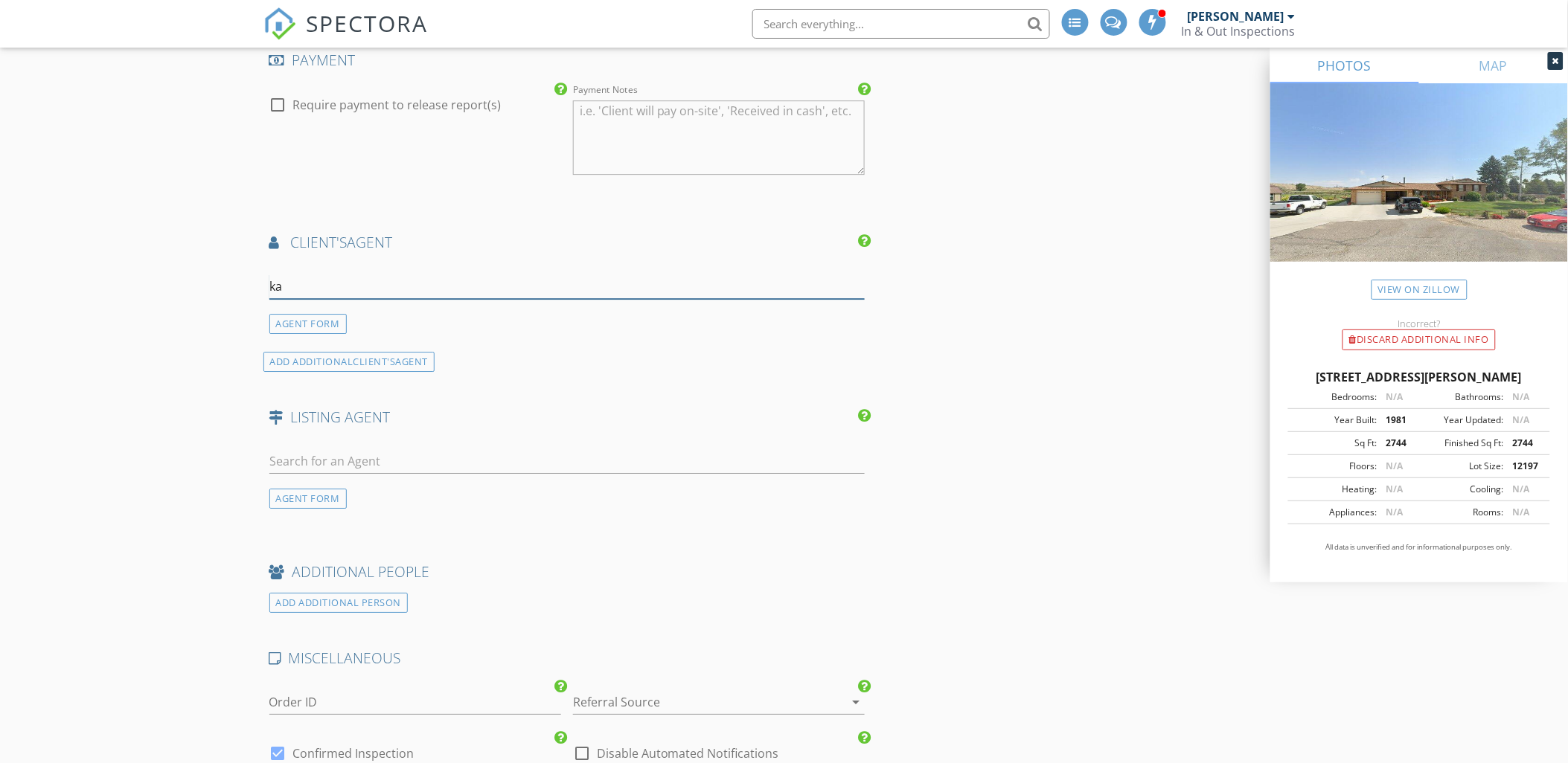
type input "k"
type input "M"
click at [315, 333] on div "AGENT FORM" at bounding box center [307, 324] width 77 height 20
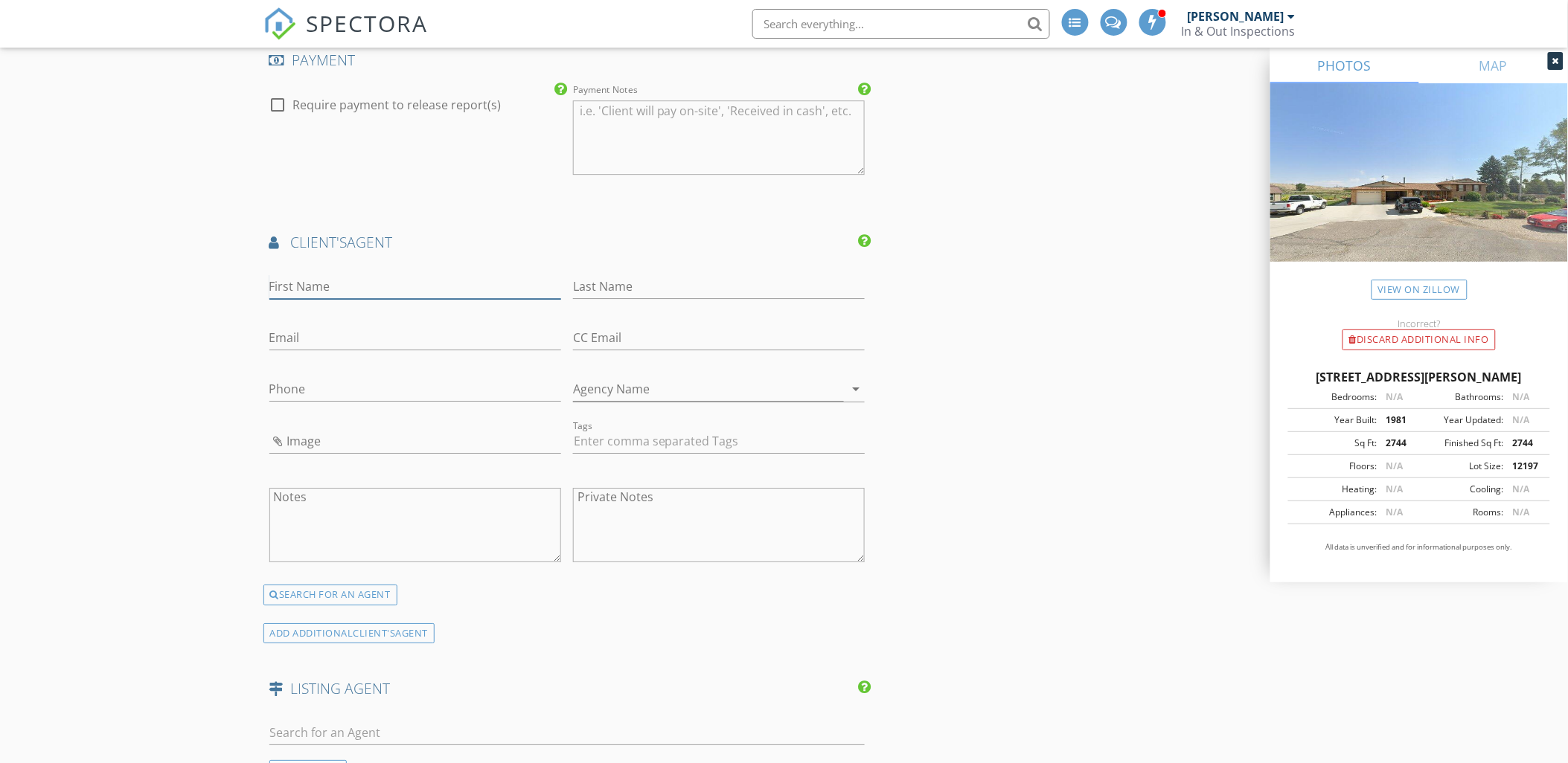
click at [328, 287] on input "First Name" at bounding box center [415, 286] width 292 height 25
type input "Meran"
type input "Kay"
click at [322, 338] on input "Email" at bounding box center [415, 338] width 292 height 25
paste input "meran.kay@hotmail.com"
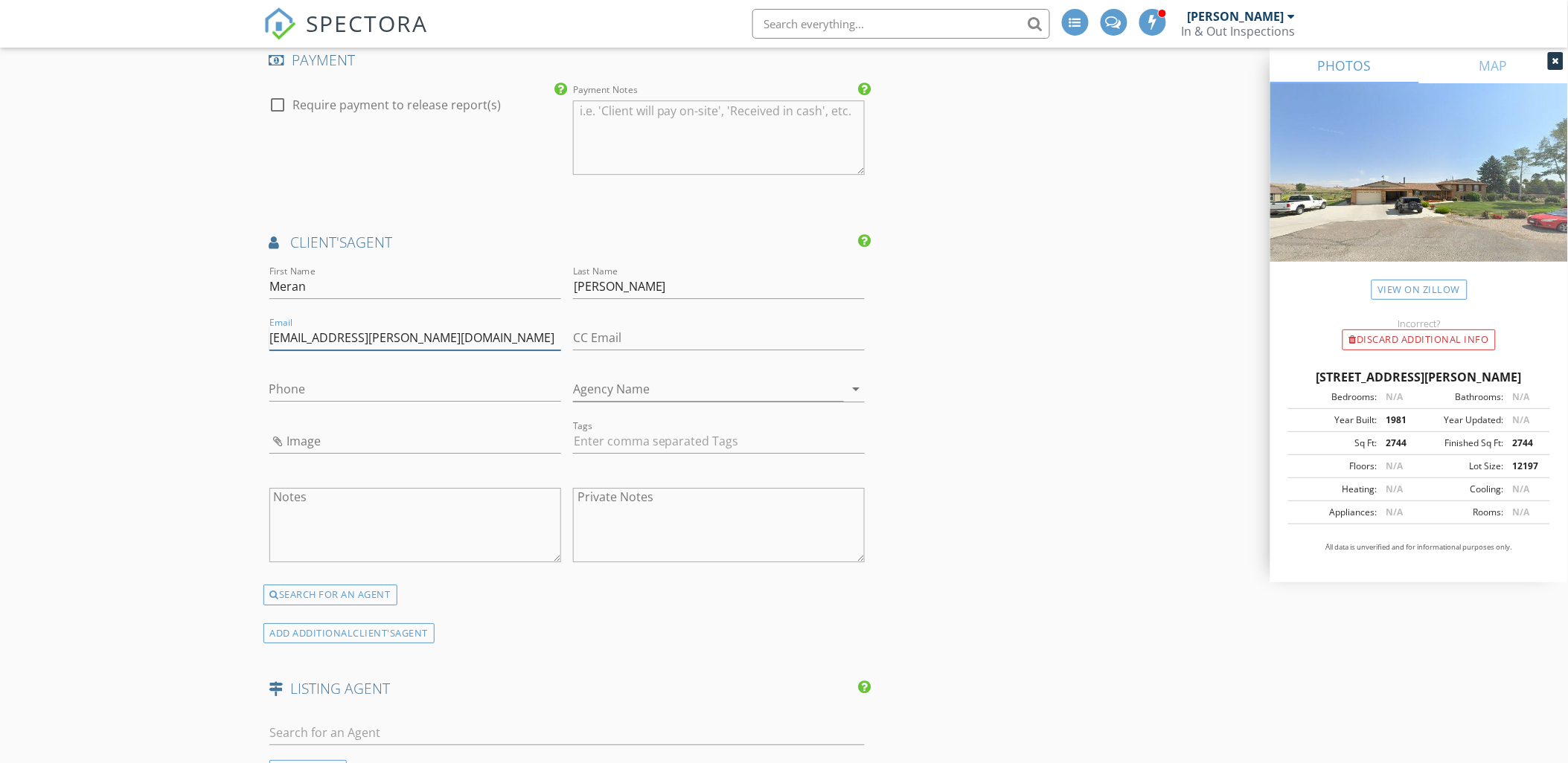
type input "meran.kay@hotmail.com"
click at [383, 391] on input "Phone" at bounding box center [415, 389] width 292 height 25
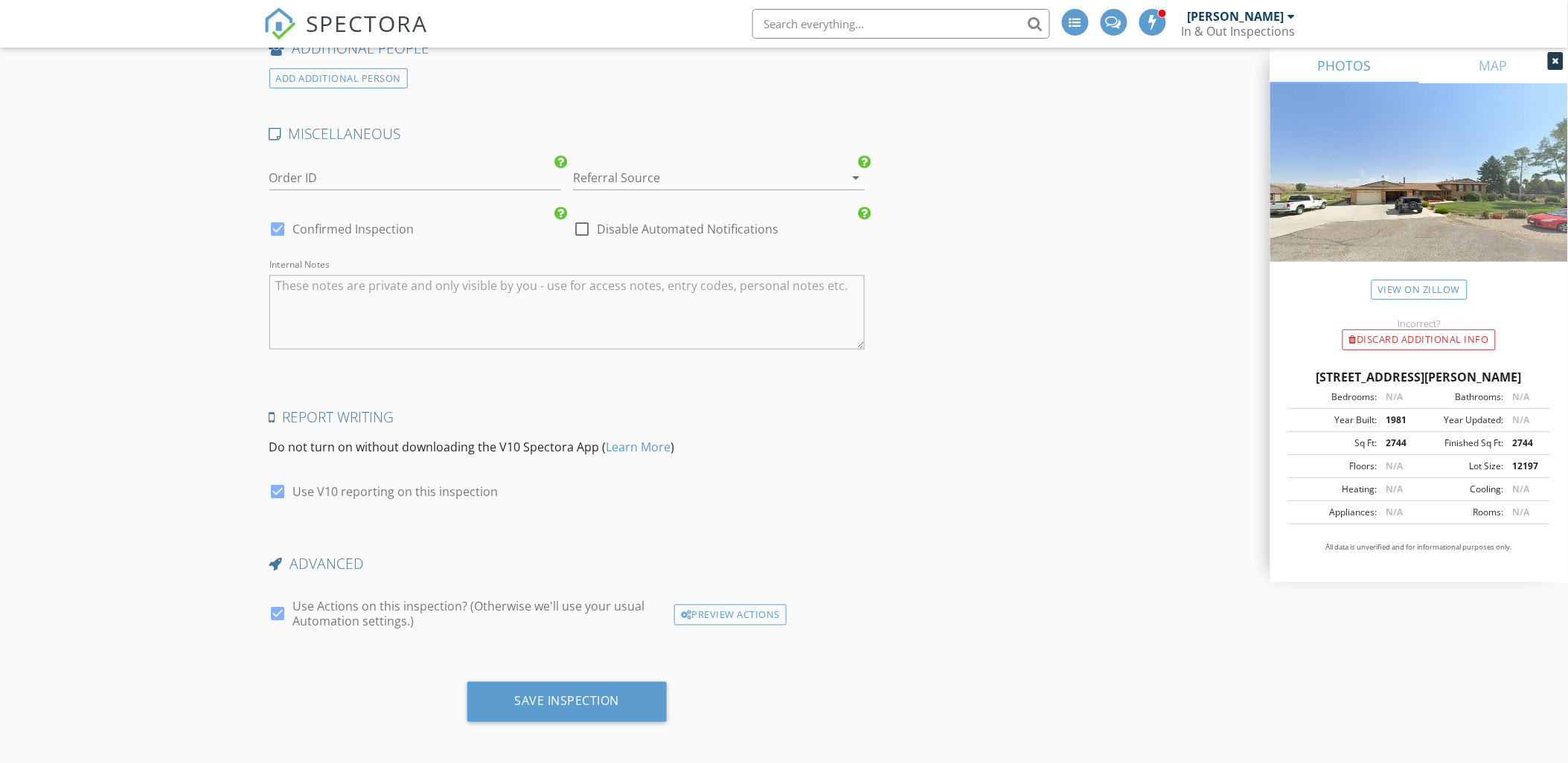
scroll to position [2371, 0]
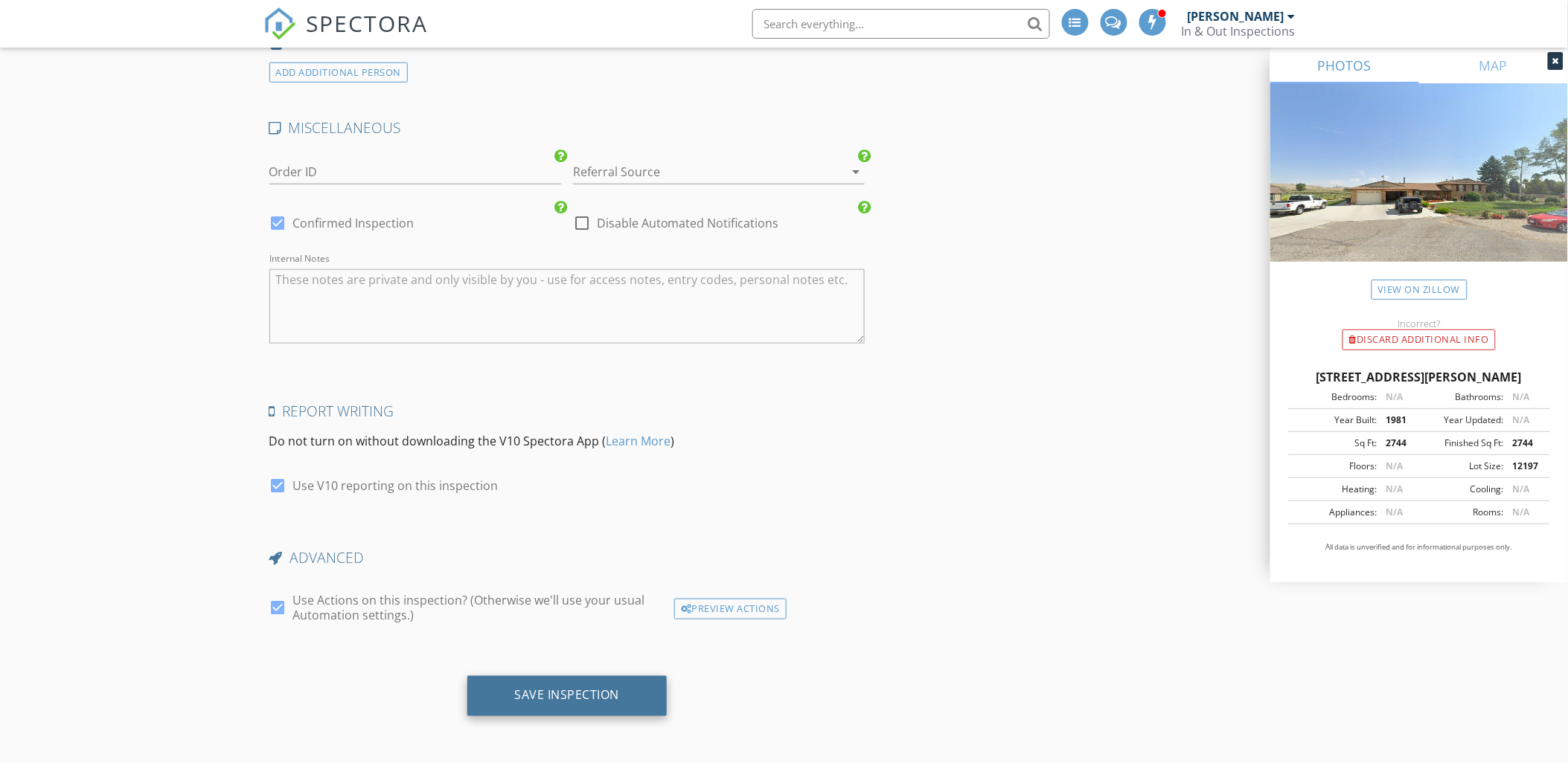
type input "435-749-4539"
click at [592, 686] on div "Save Inspection" at bounding box center [567, 695] width 201 height 40
